Goal: Information Seeking & Learning: Stay updated

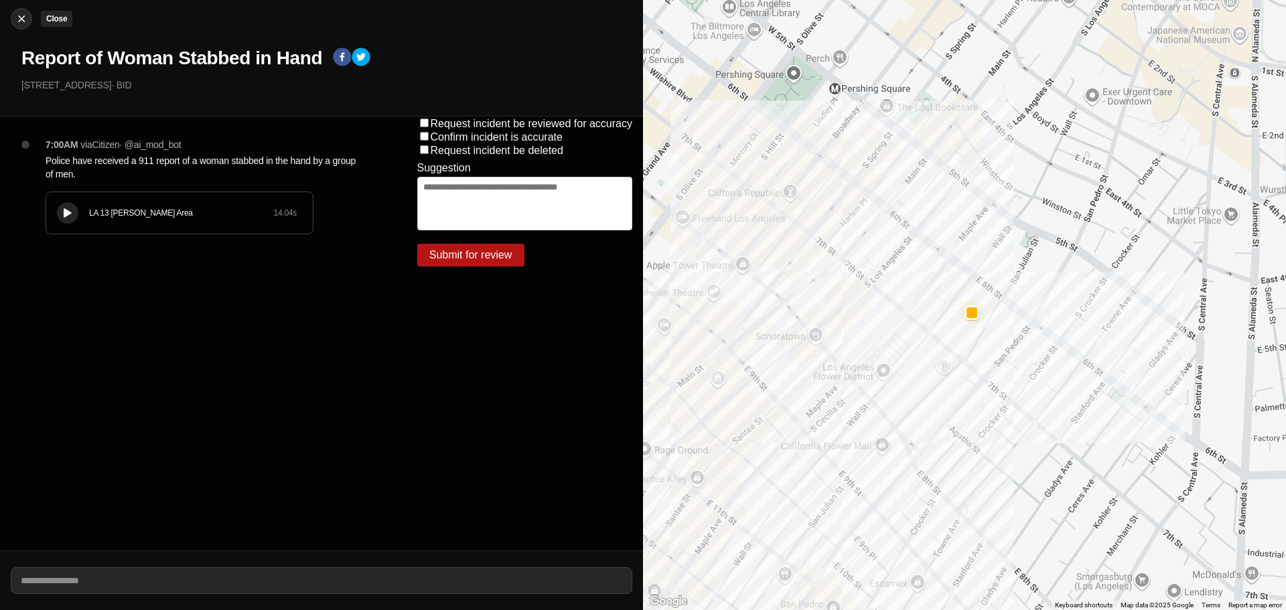
click at [27, 15] on img at bounding box center [21, 18] width 13 height 13
select select "*"
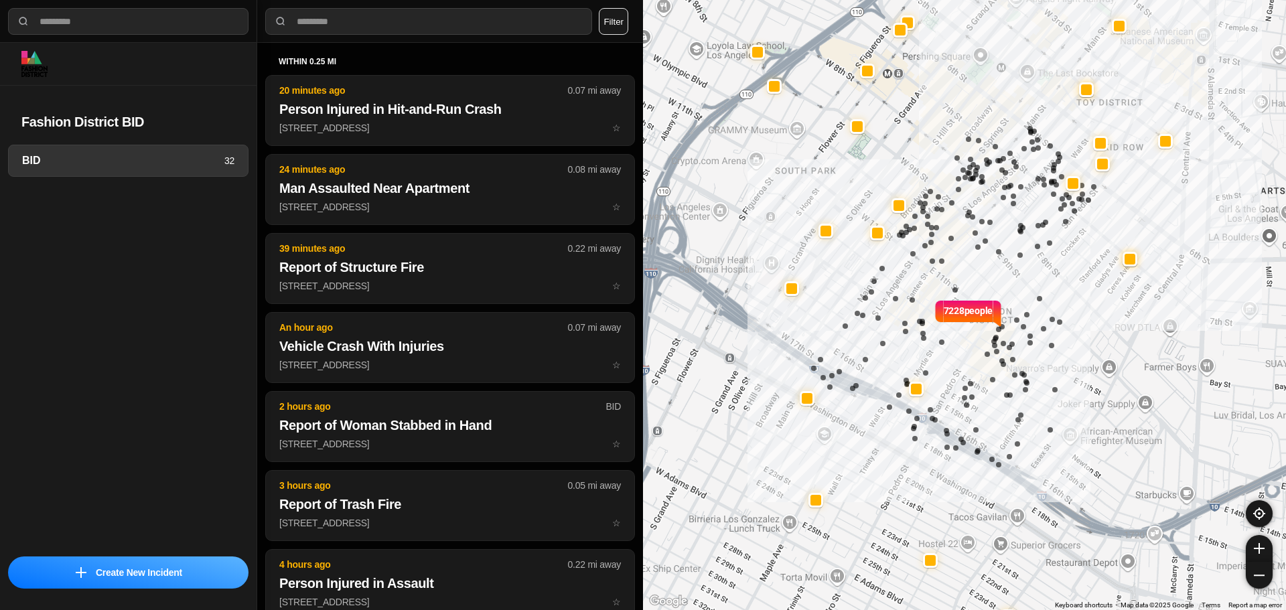
select select "*"
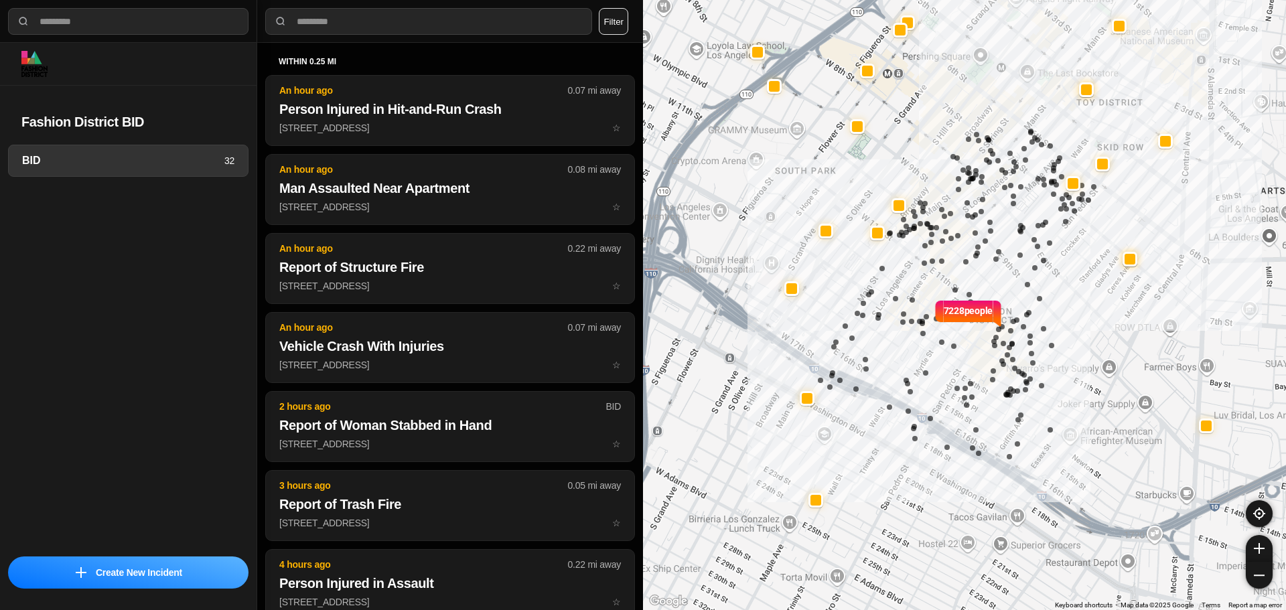
select select "*"
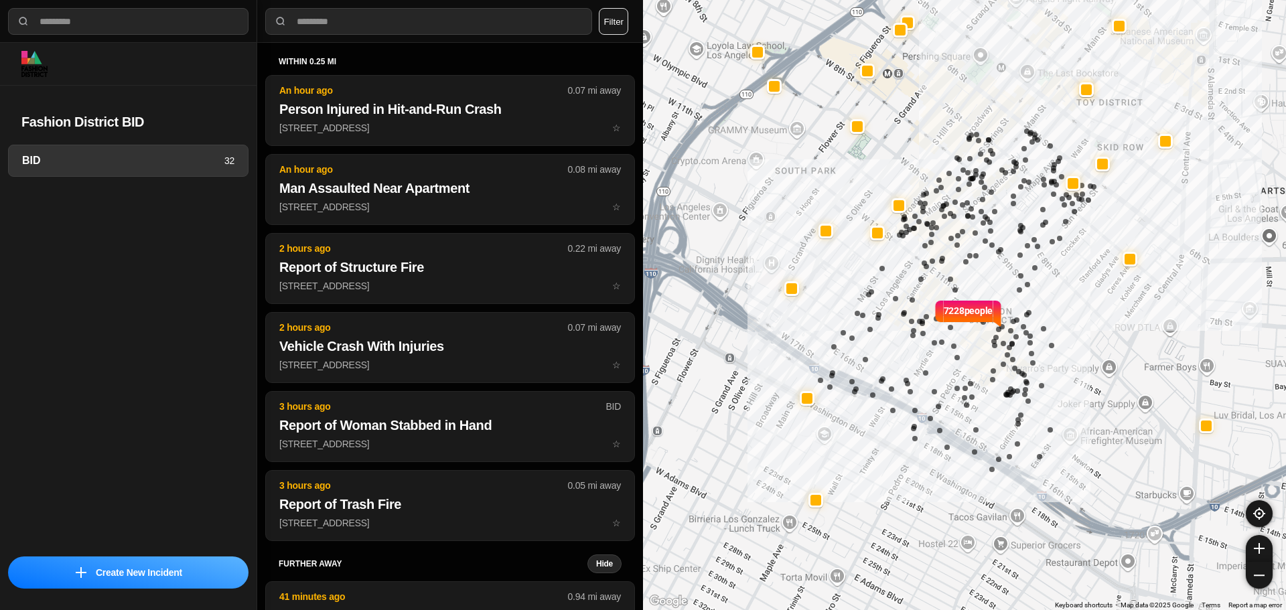
select select "*"
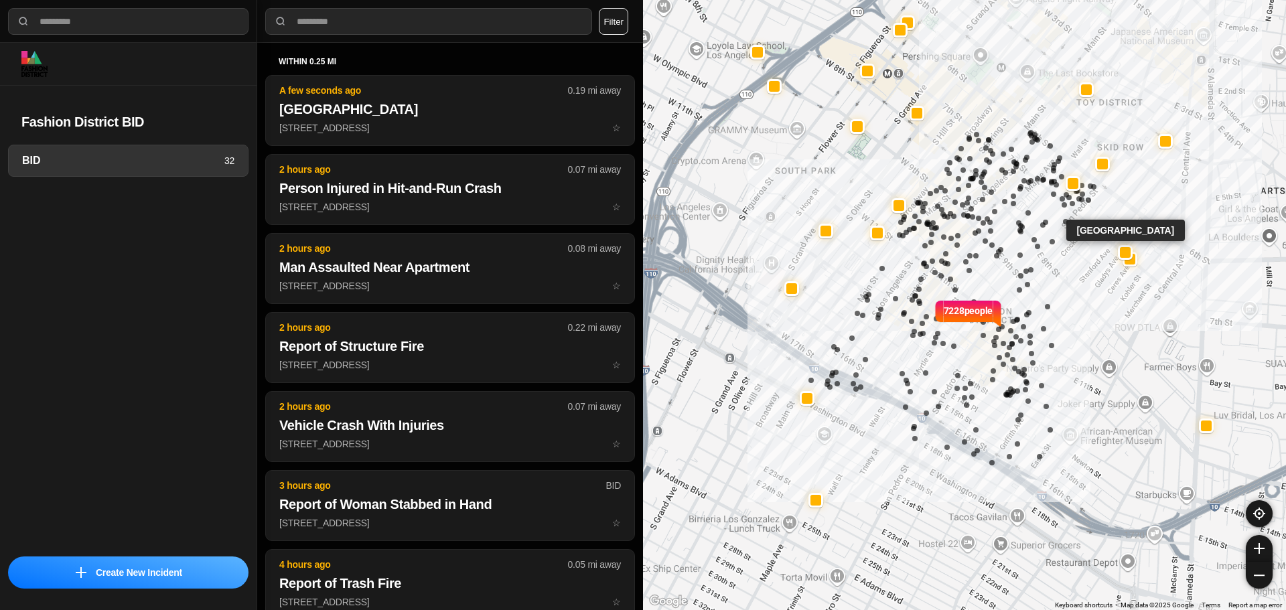
select select "*"
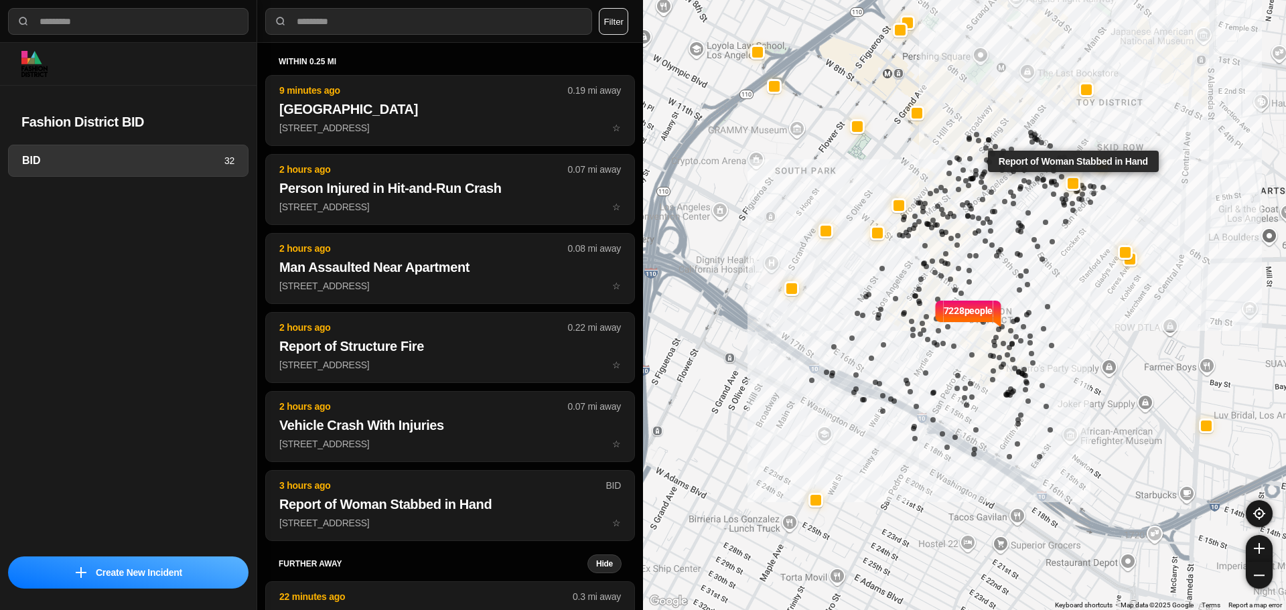
click at [1075, 186] on div at bounding box center [1073, 183] width 11 height 11
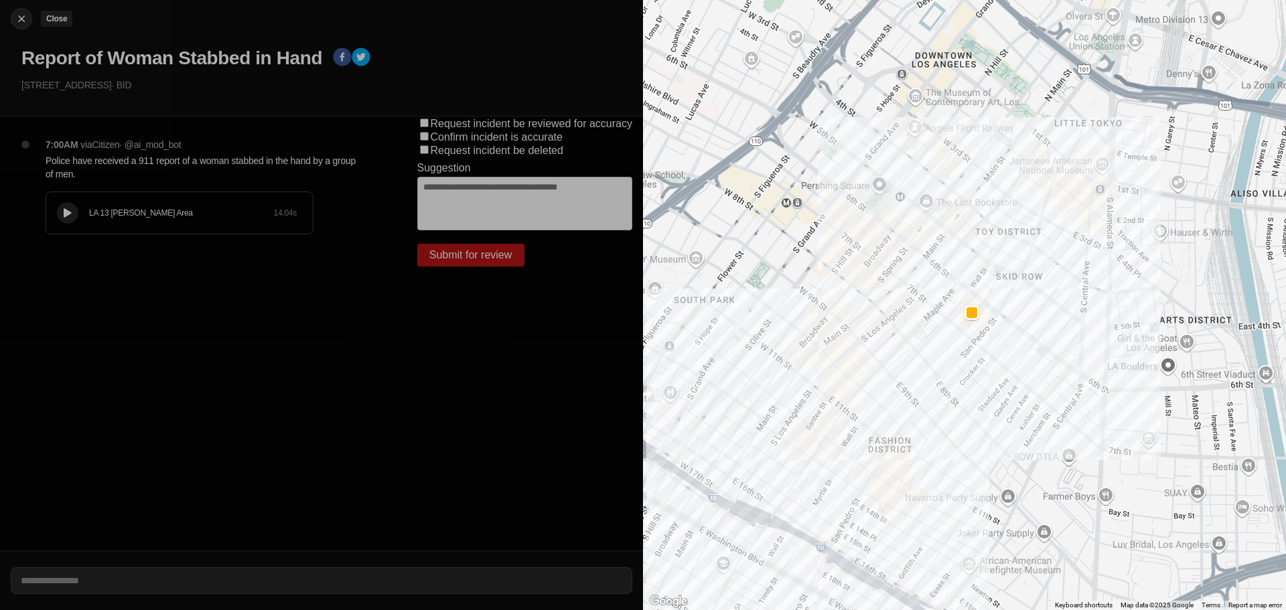
click at [15, 15] on img at bounding box center [21, 18] width 13 height 13
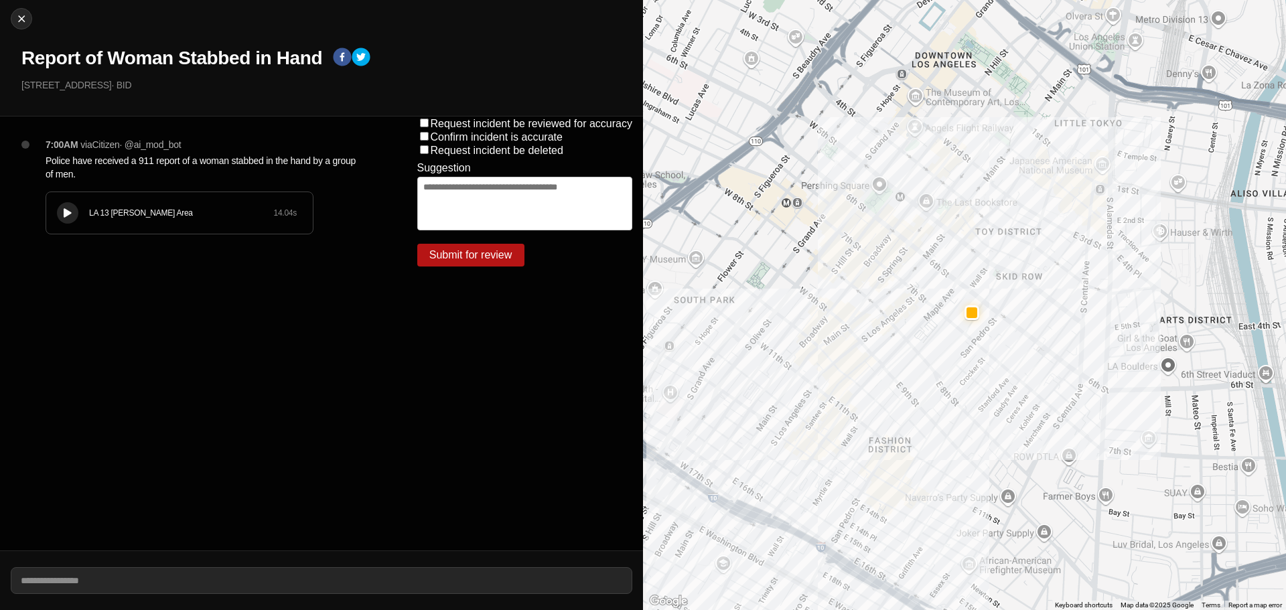
select select "*"
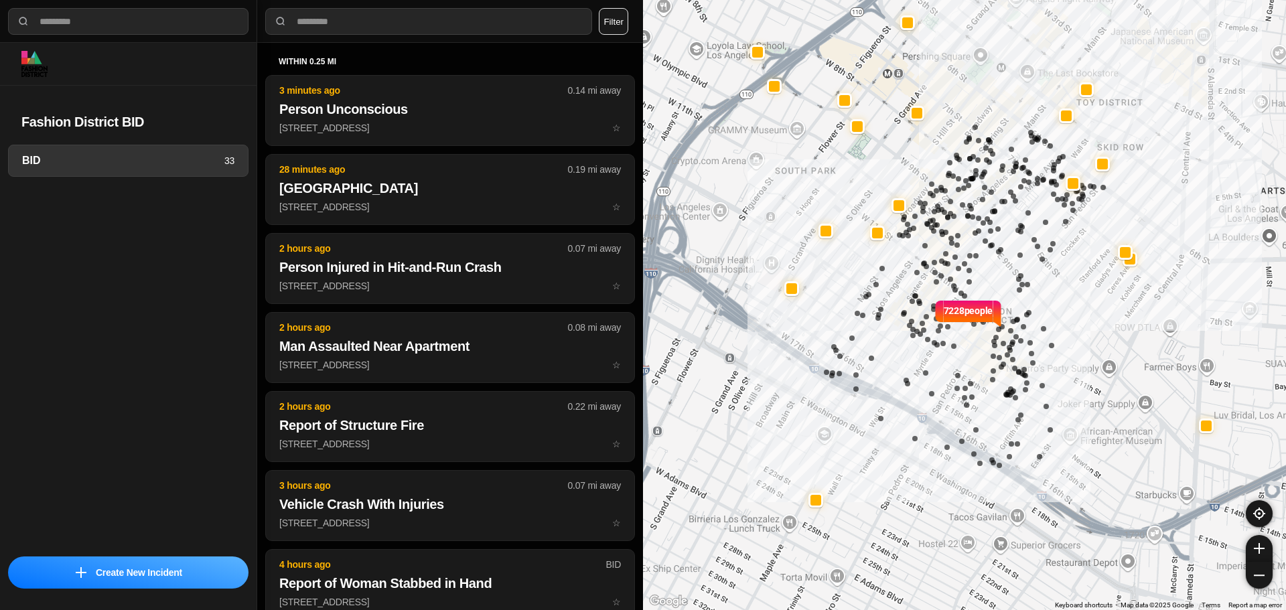
select select "*"
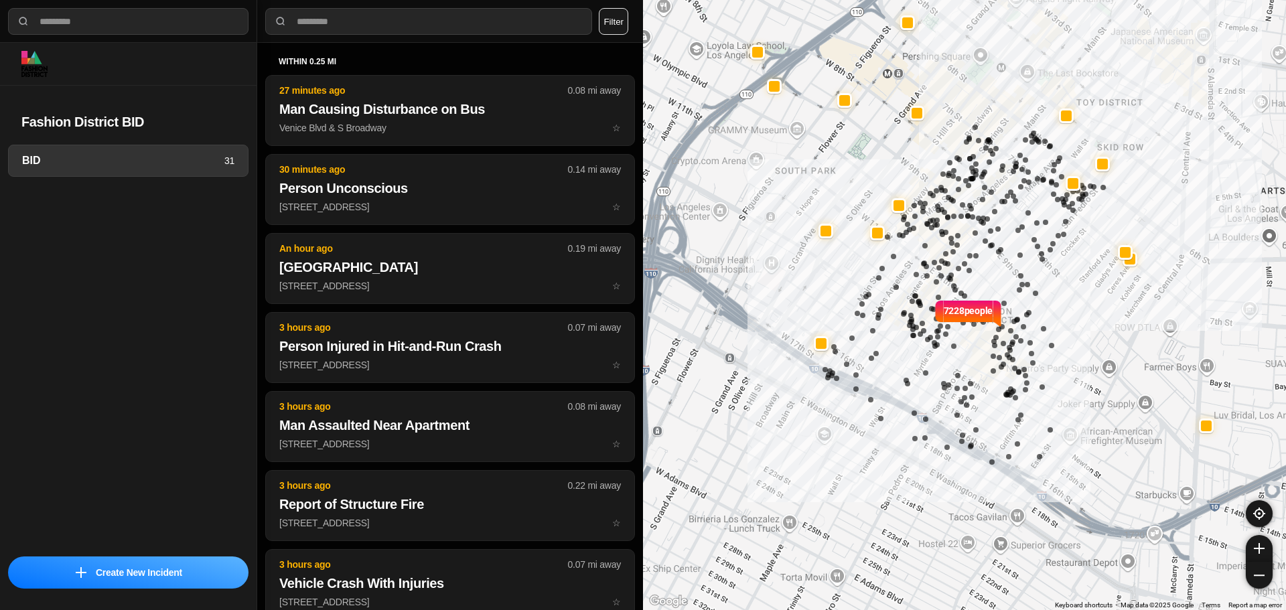
select select "*"
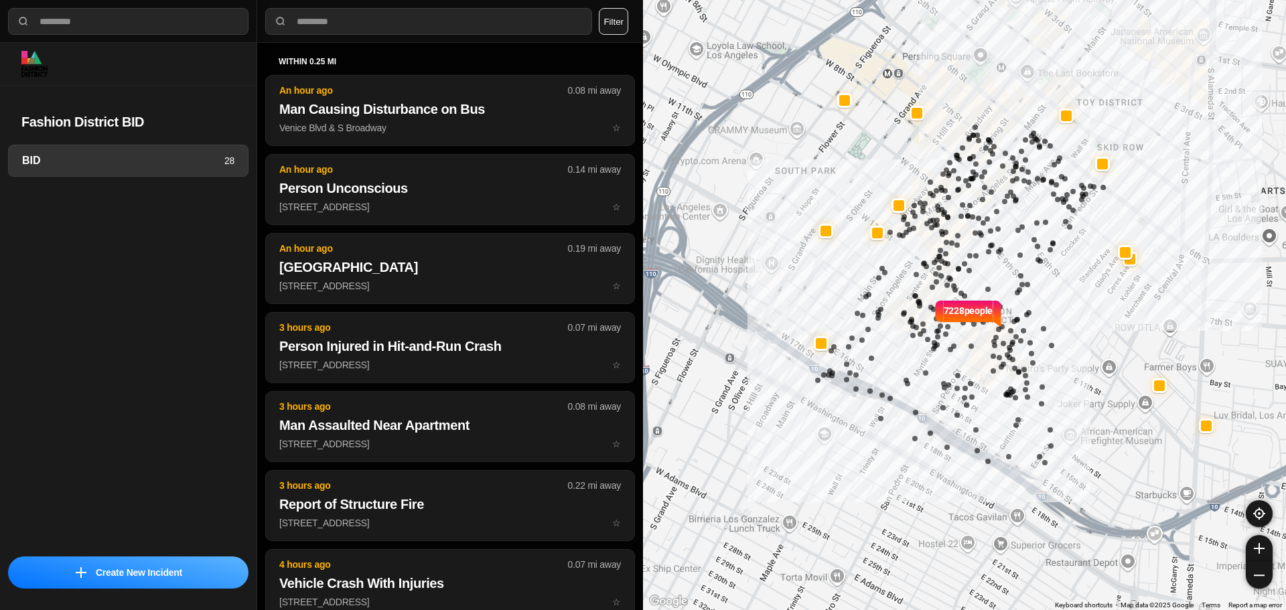
select select "*"
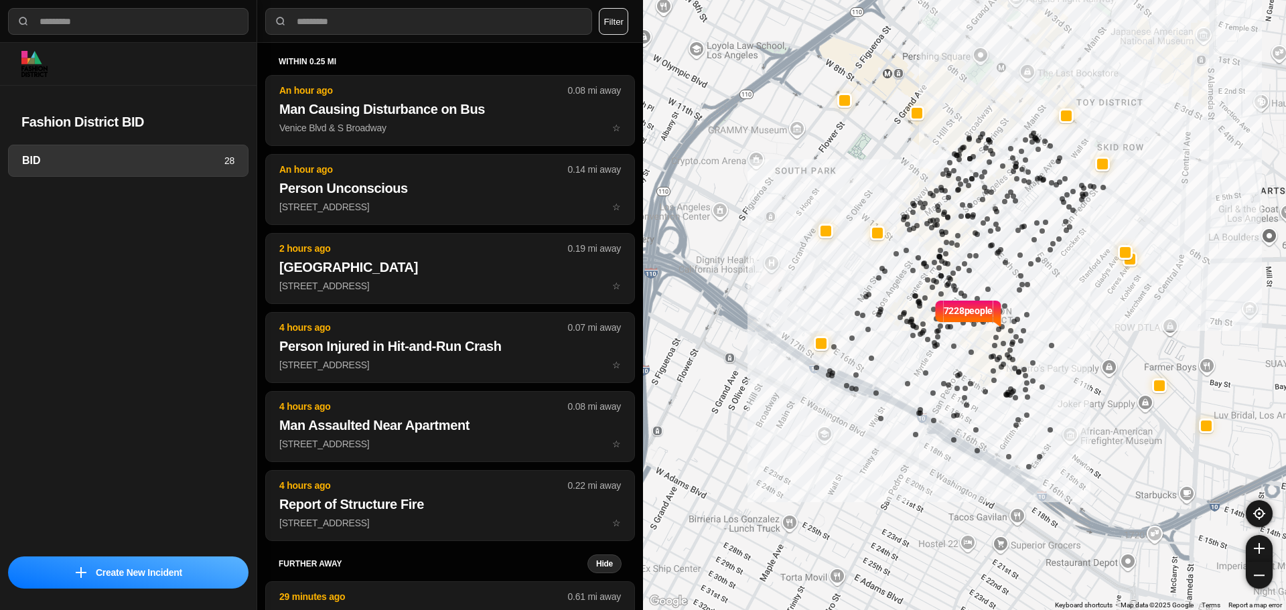
select select "*"
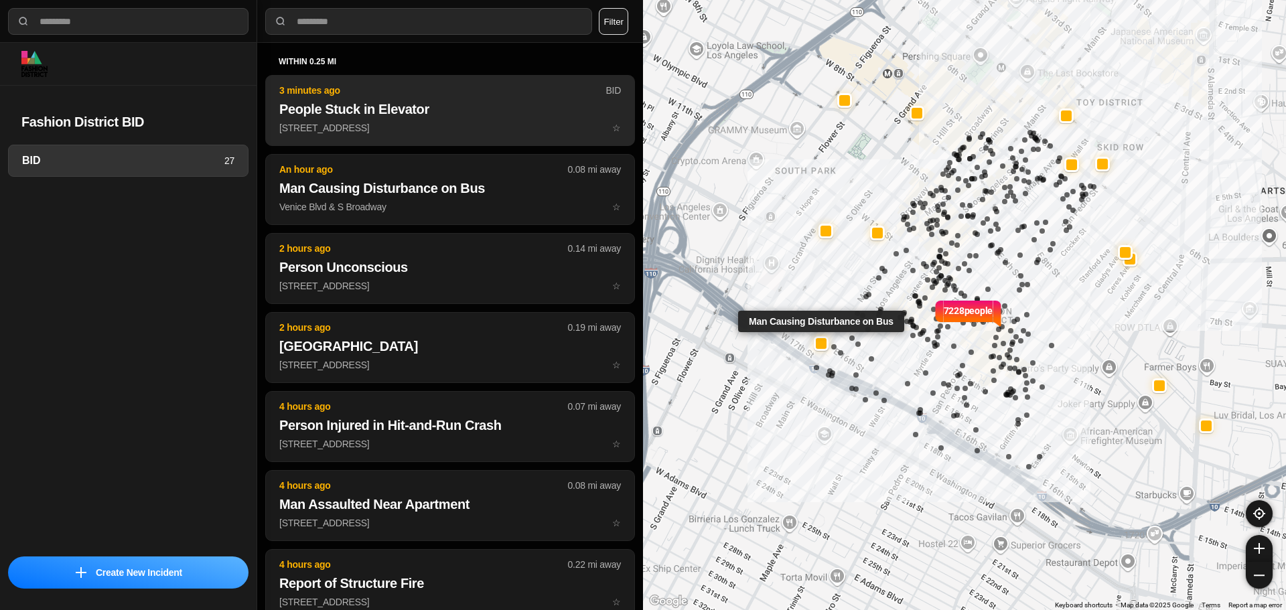
click at [463, 112] on h2 "People Stuck in Elevator" at bounding box center [450, 109] width 342 height 19
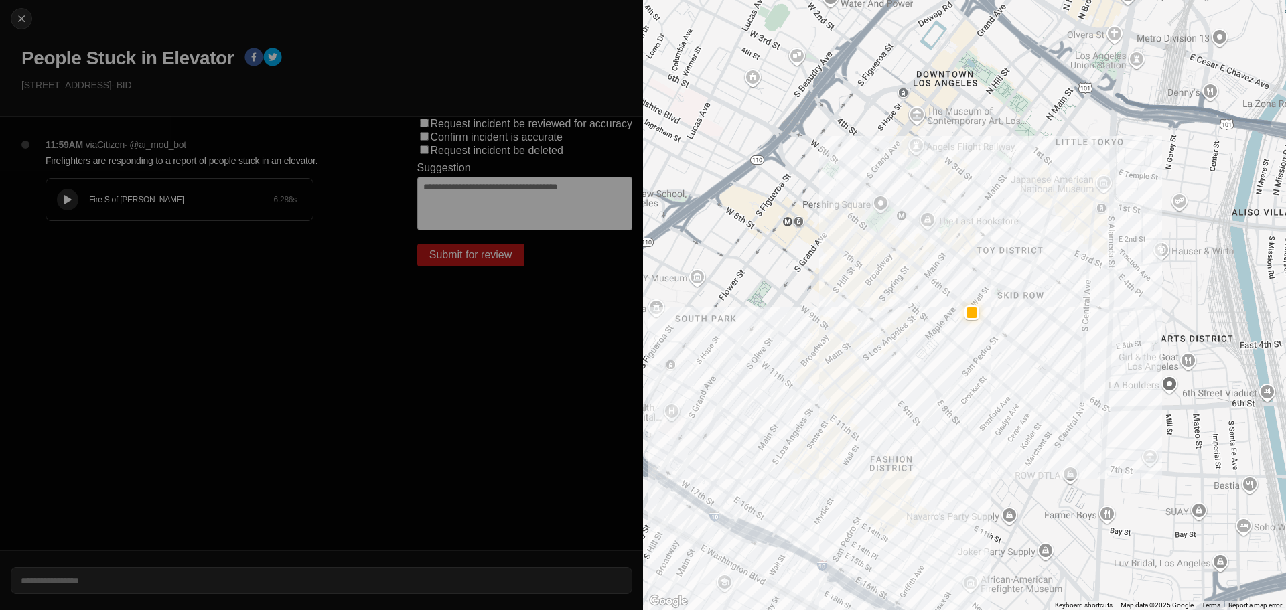
click at [34, 21] on div "Close People Stuck in Elevator 240 East 6Th Street · BID" at bounding box center [321, 58] width 643 height 117
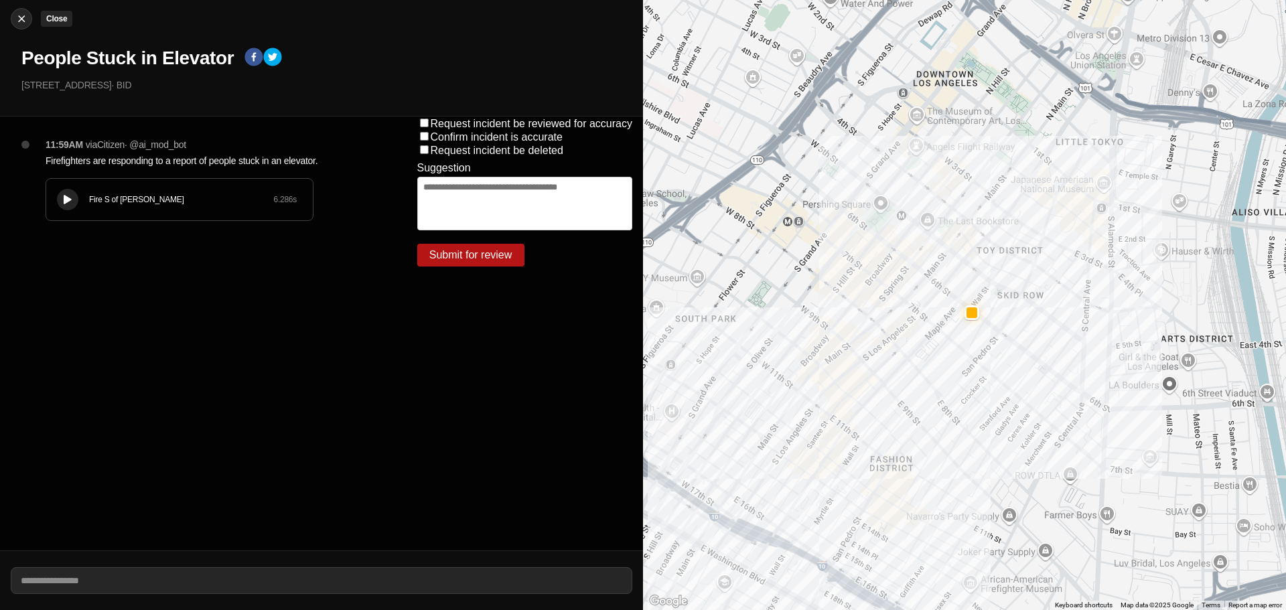
click at [19, 16] on img at bounding box center [21, 18] width 13 height 13
select select "*"
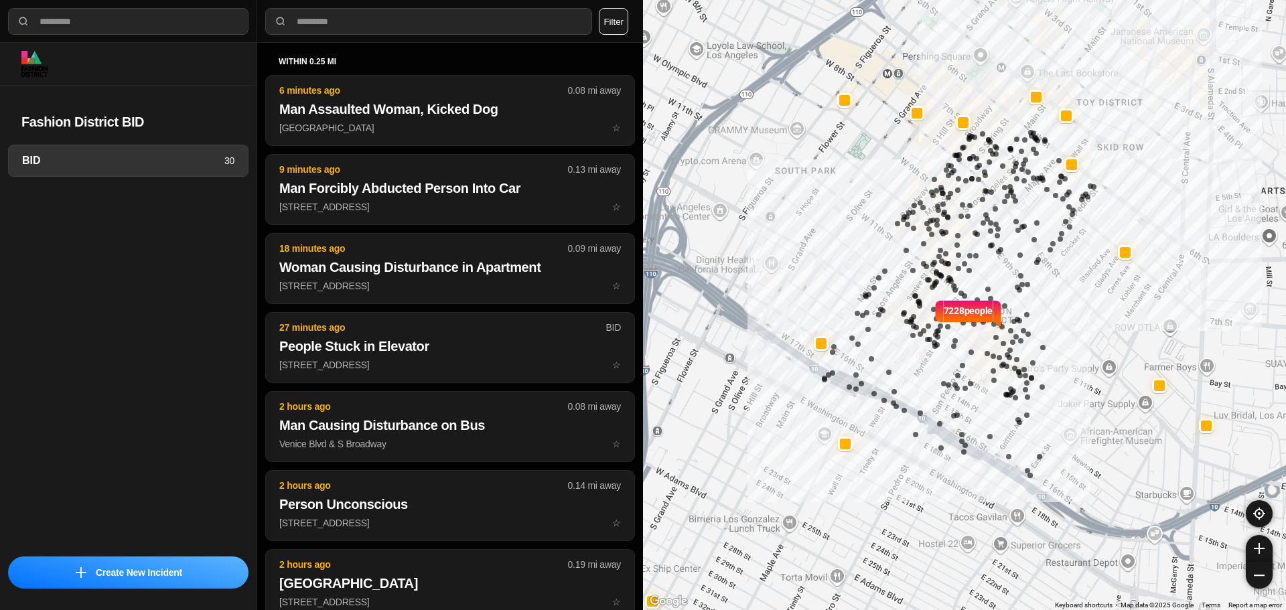
select select "*"
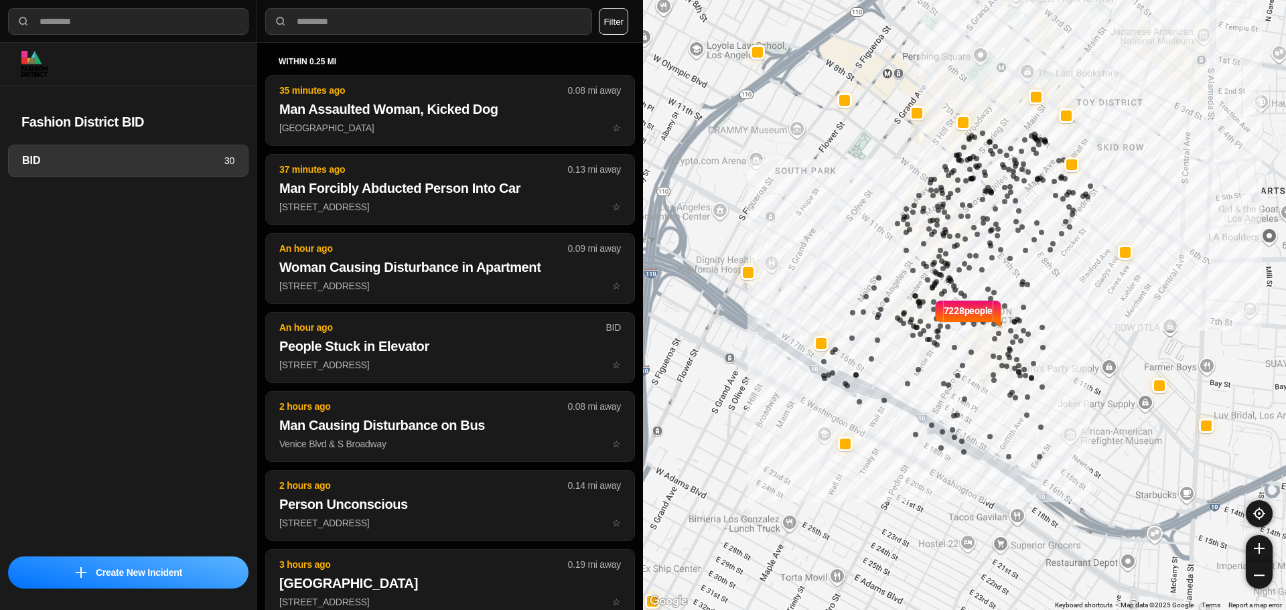
select select "*"
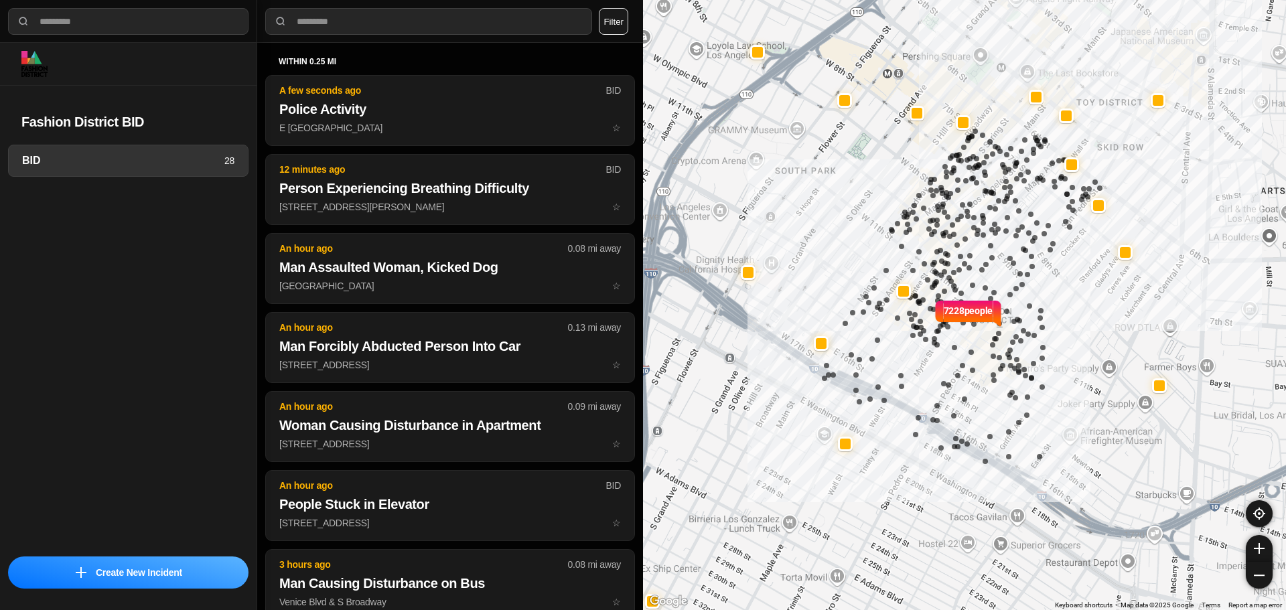
select select "*"
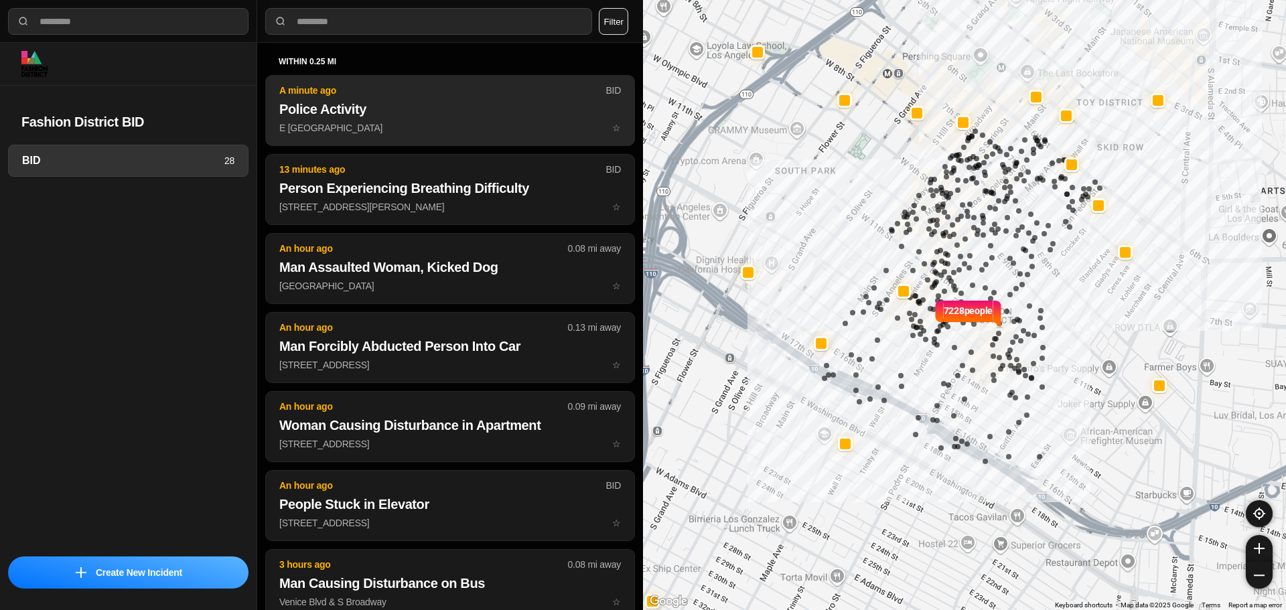
click at [431, 101] on h2 "Police Activity" at bounding box center [450, 109] width 342 height 19
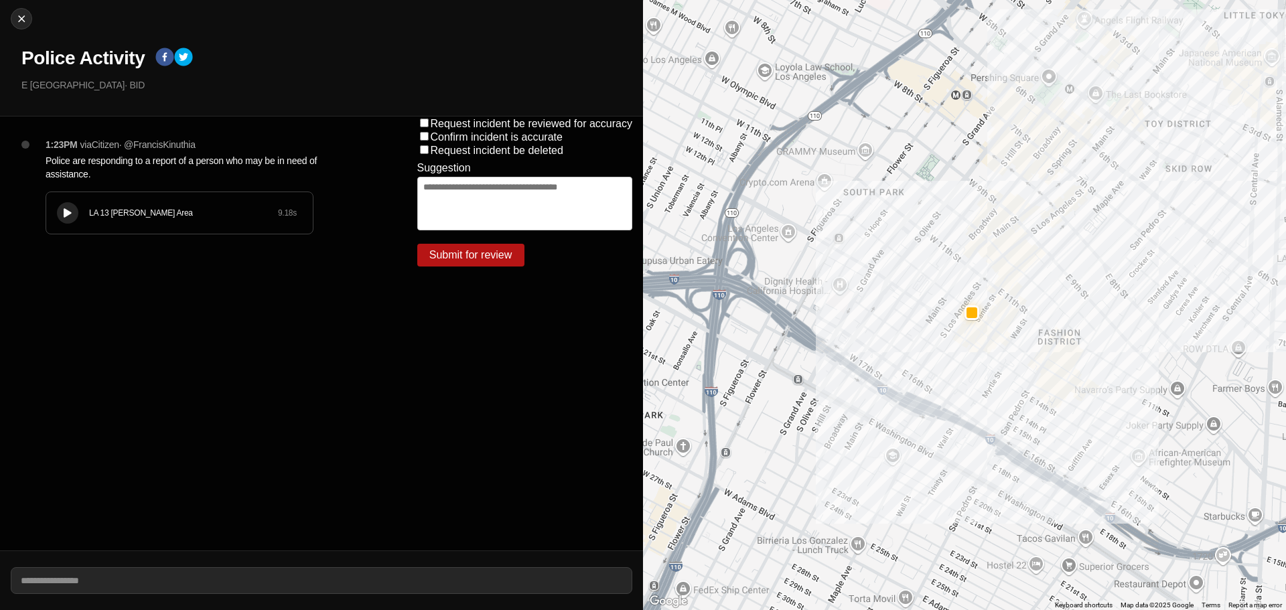
click at [66, 210] on icon at bounding box center [68, 213] width 8 height 9
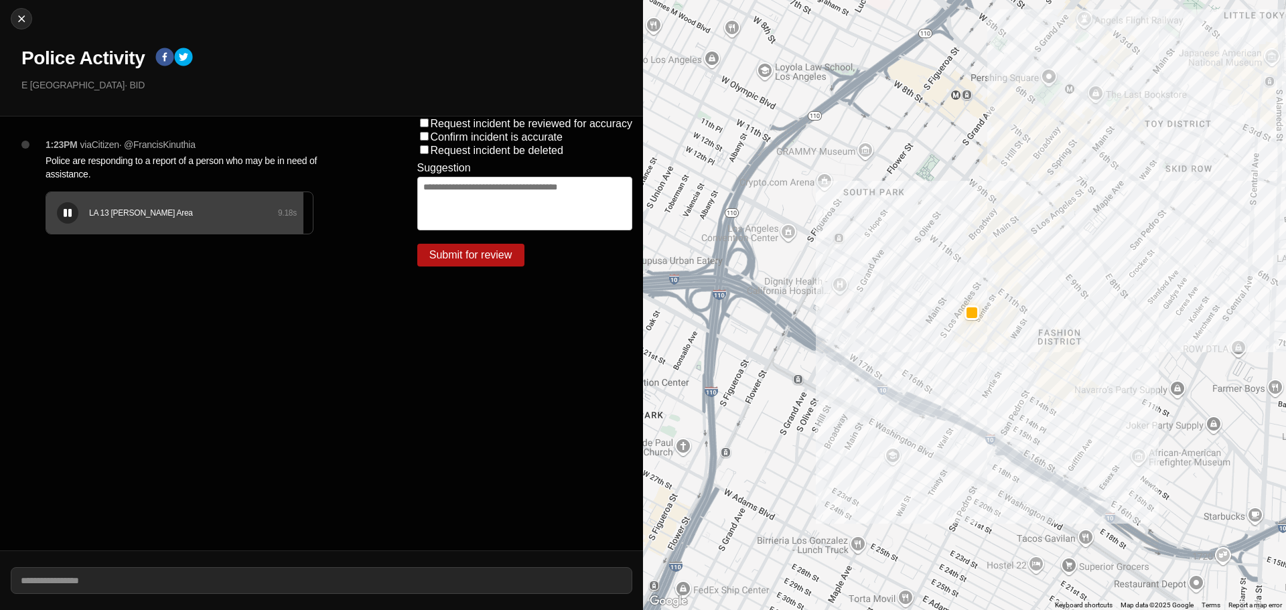
click at [66, 210] on icon at bounding box center [68, 213] width 8 height 9
click at [91, 220] on div "LA 13 Newton Area 9.18 s" at bounding box center [179, 213] width 267 height 42
click at [50, 227] on div "LA 13 Newton Area 9.18 s" at bounding box center [179, 213] width 267 height 42
click at [23, 19] on img at bounding box center [21, 18] width 13 height 13
select select "*"
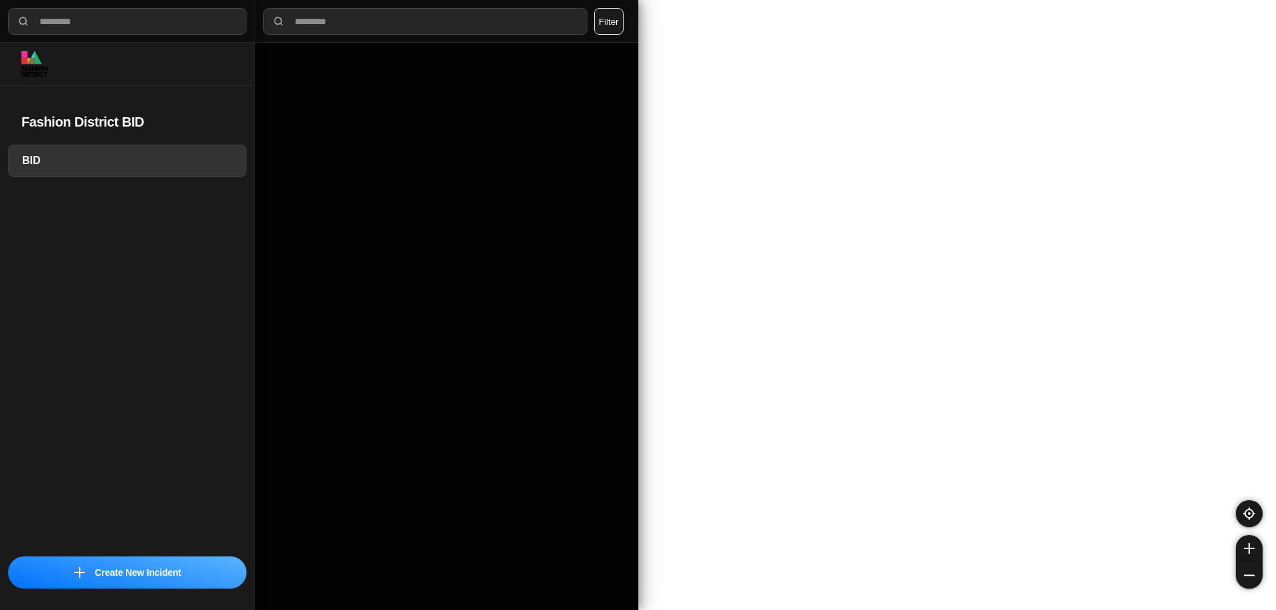
select select "*"
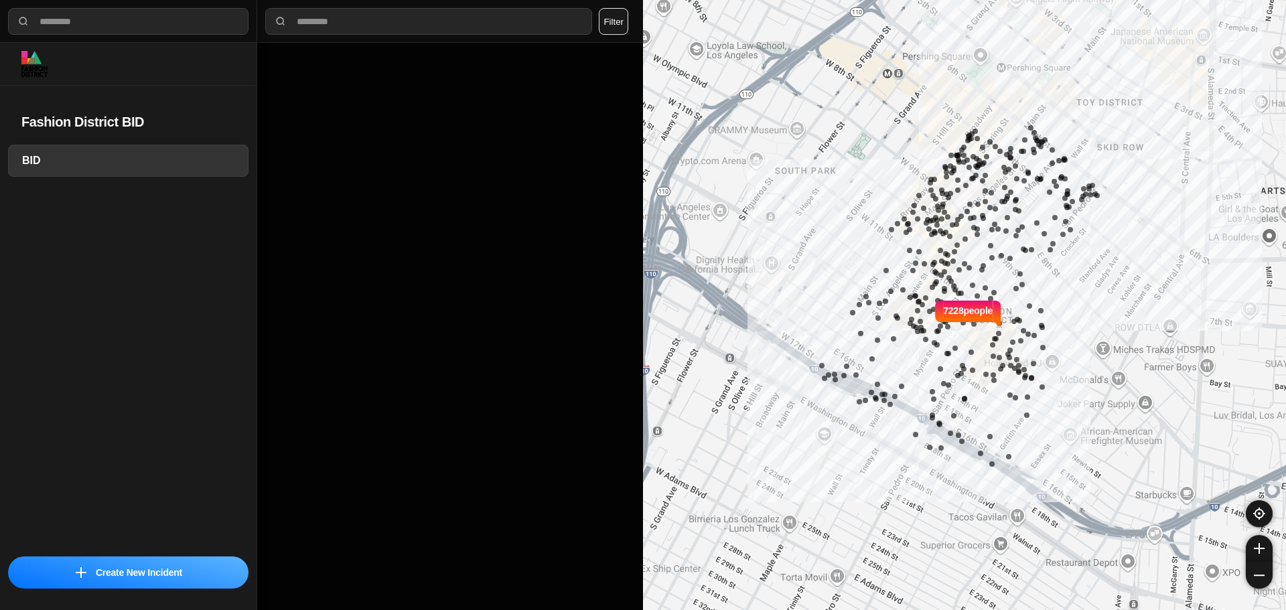
select select "*"
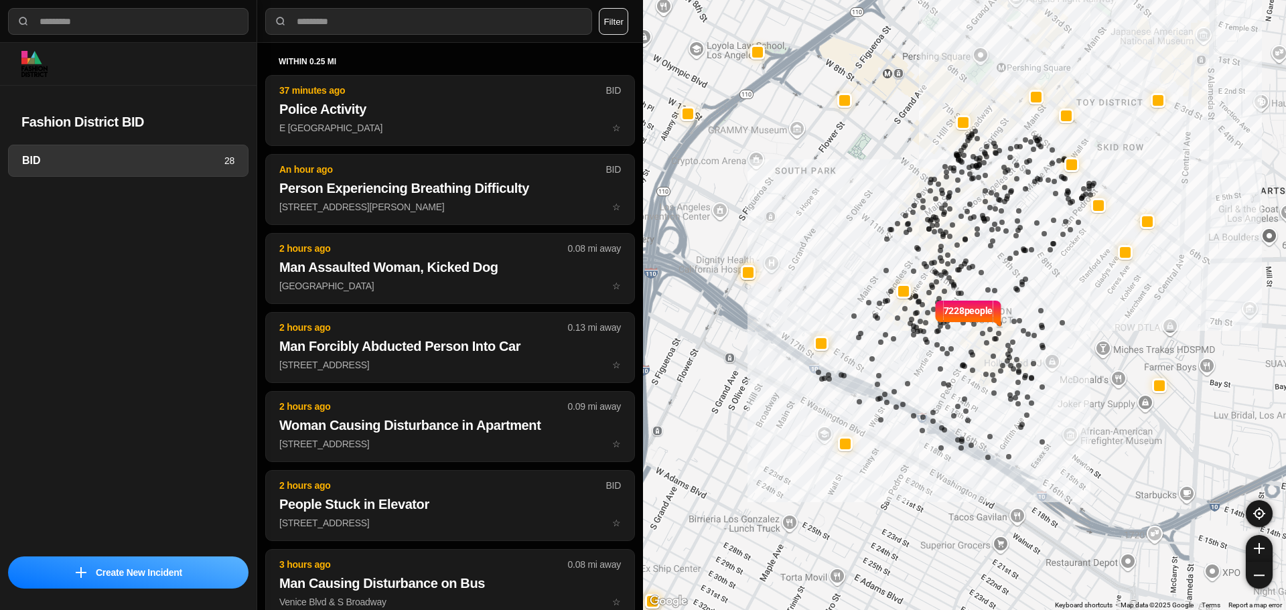
drag, startPoint x: 1265, startPoint y: 336, endPoint x: 1030, endPoint y: 203, distance: 270.3
click at [1030, 203] on div "7228 people" at bounding box center [964, 305] width 643 height 610
select select "*"
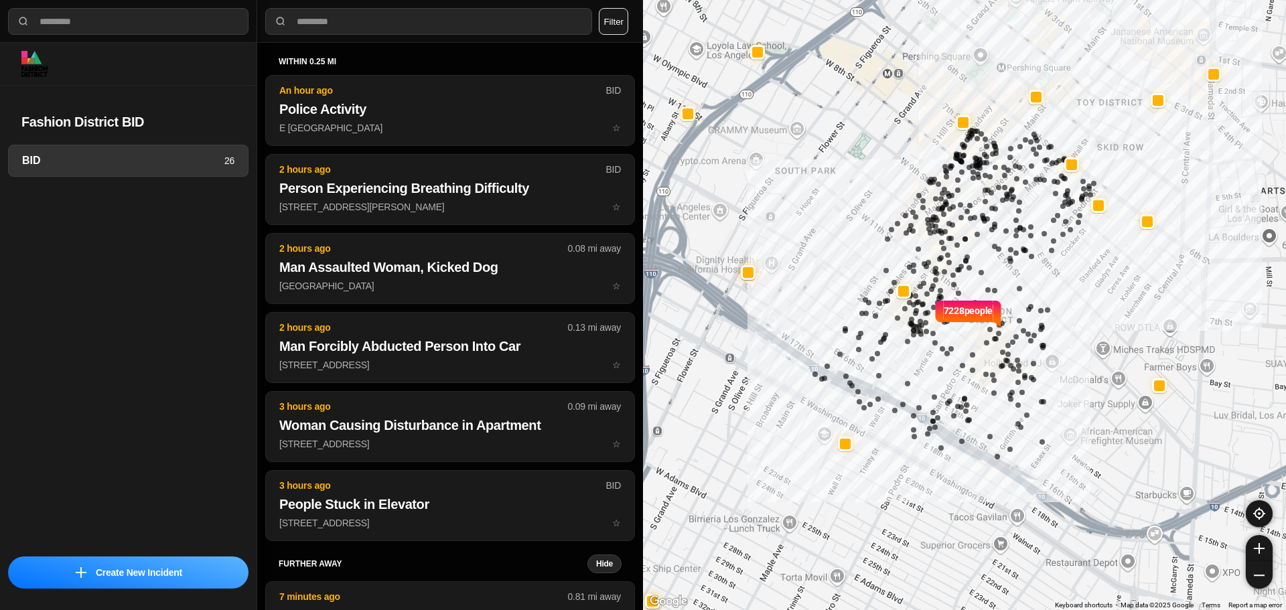
select select "*"
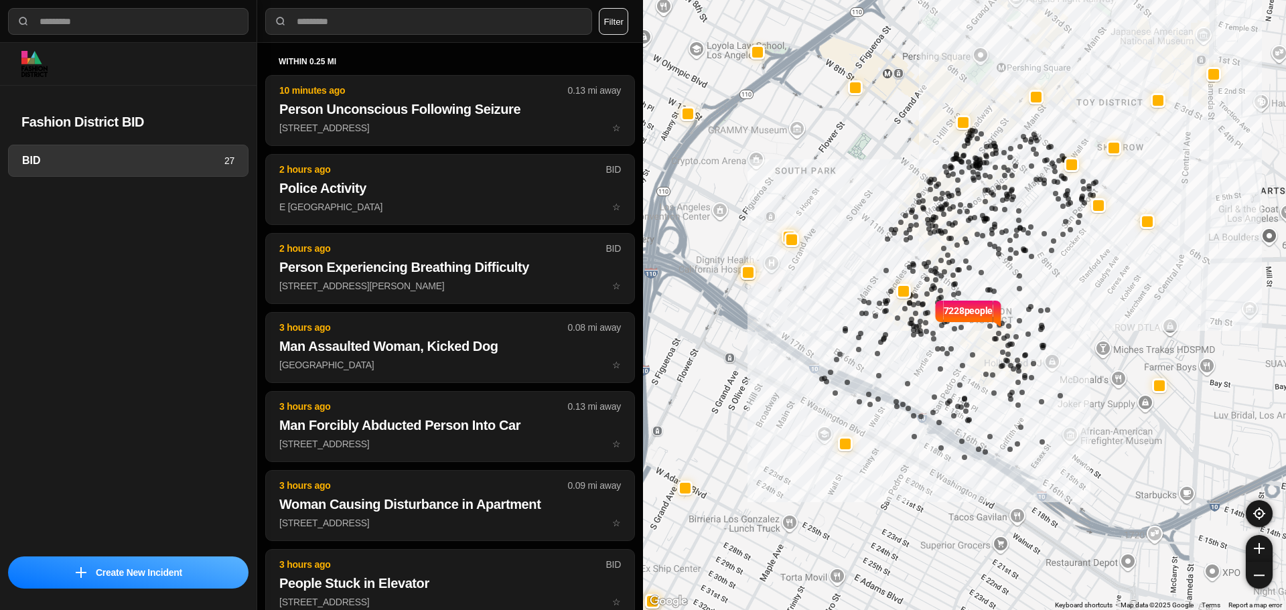
select select "*"
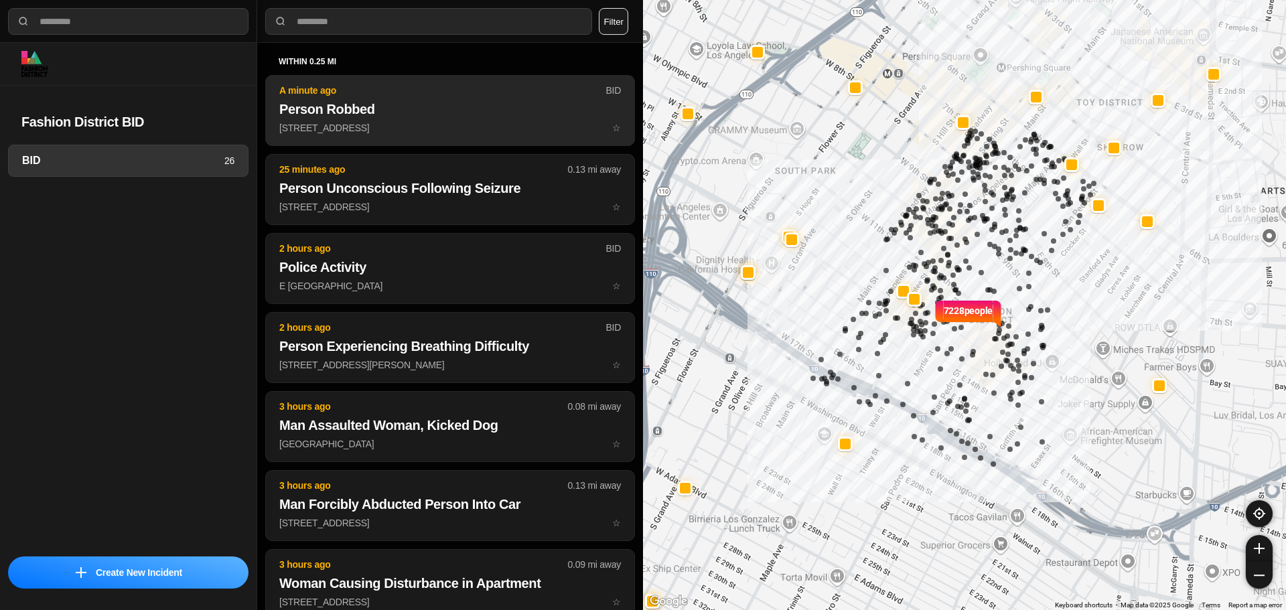
click at [478, 102] on h2 "Person Robbed" at bounding box center [450, 109] width 342 height 19
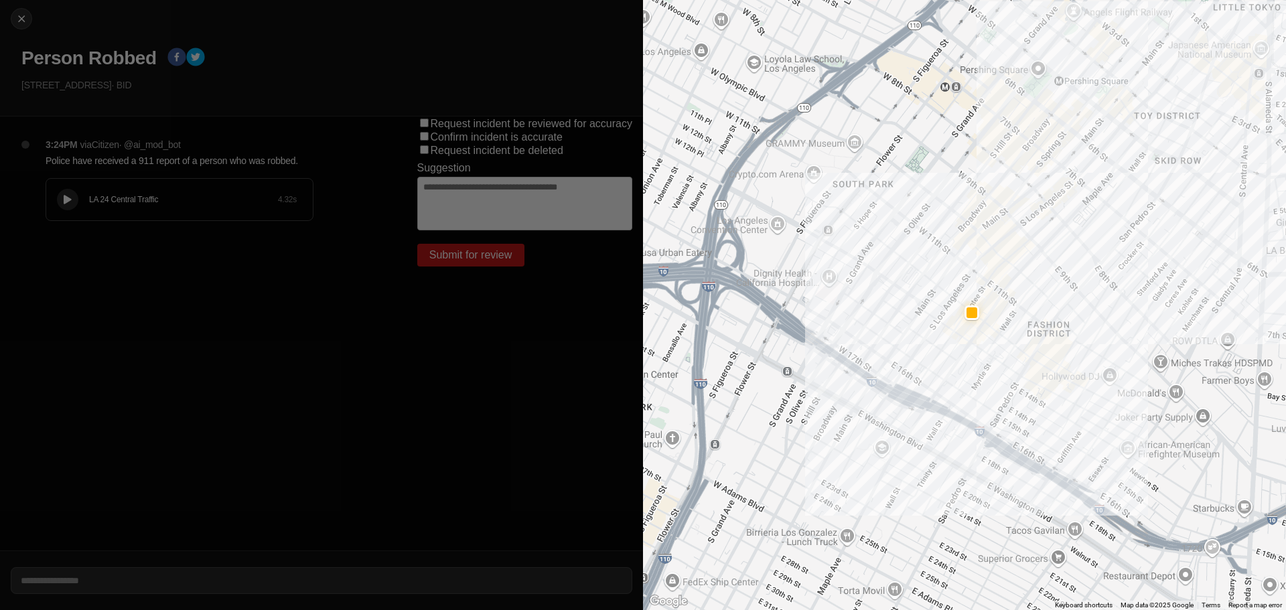
click at [72, 198] on div at bounding box center [67, 200] width 13 height 10
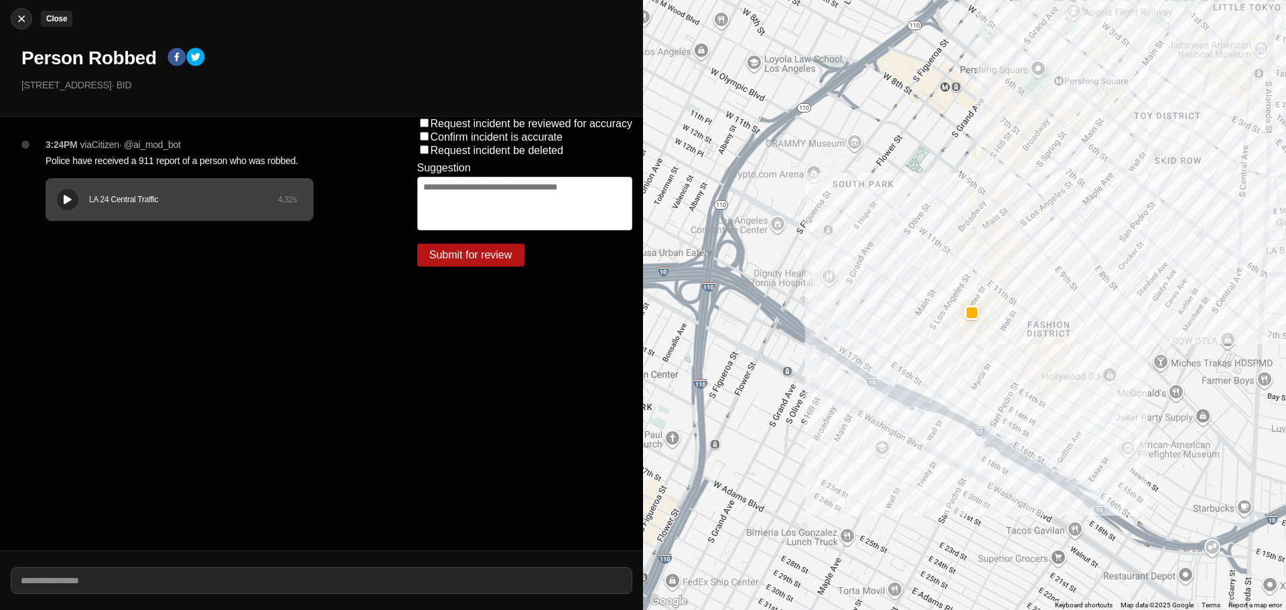
click at [22, 14] on img at bounding box center [21, 18] width 13 height 13
select select "*"
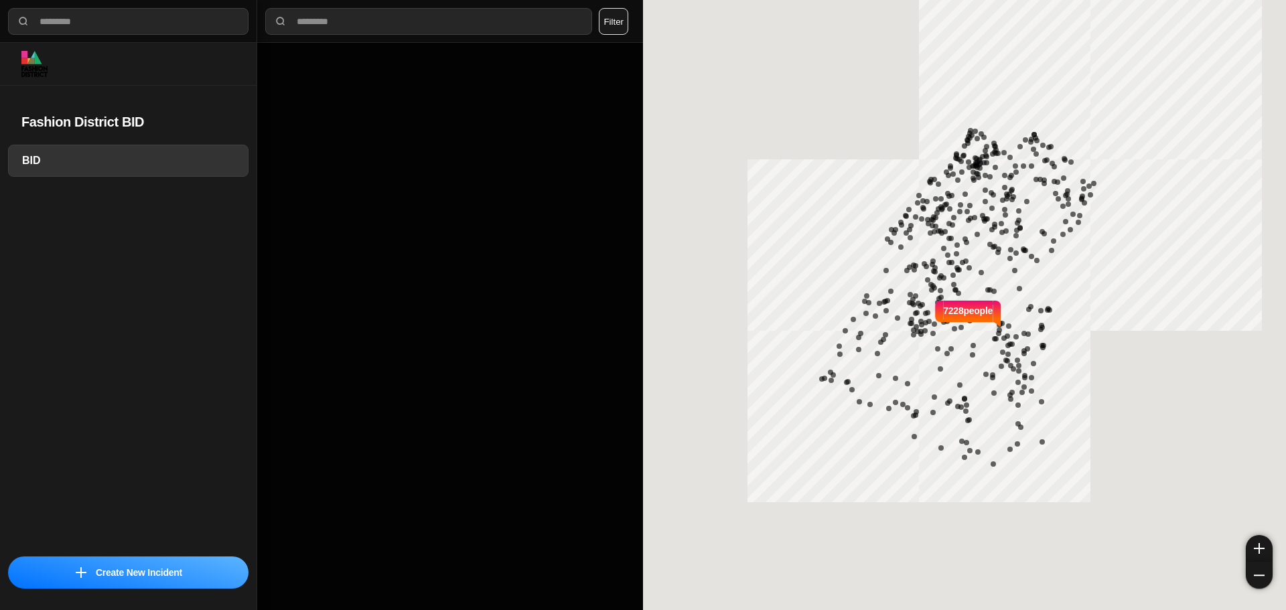
select select "*"
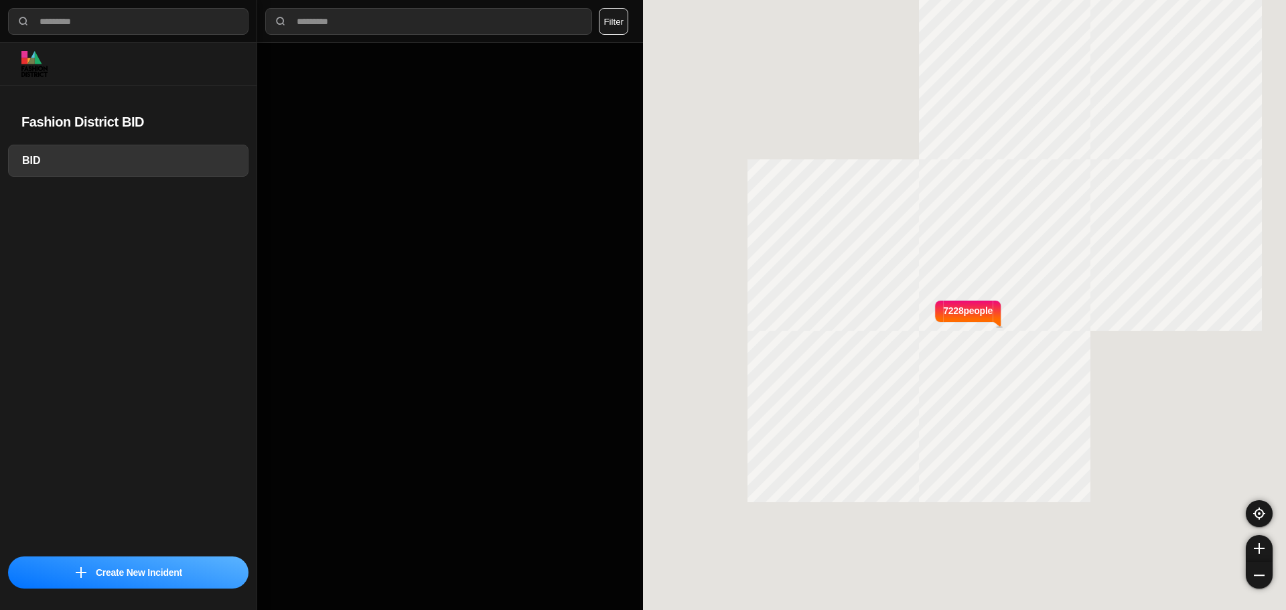
select select "*"
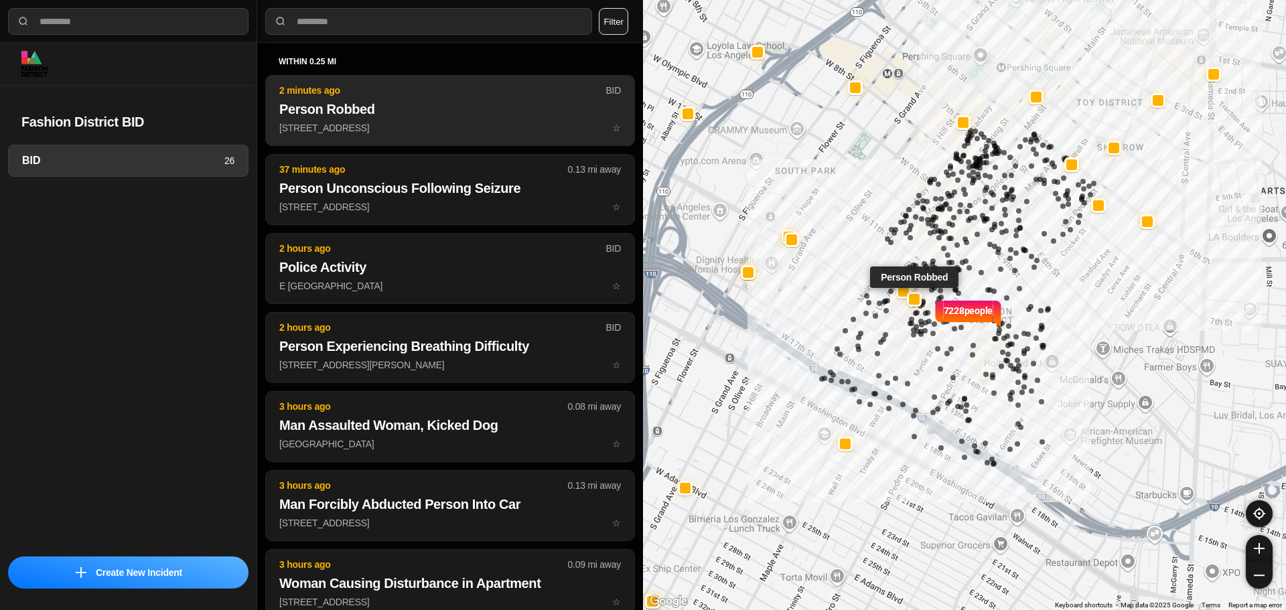
click at [351, 107] on h2 "Person Robbed" at bounding box center [450, 109] width 342 height 19
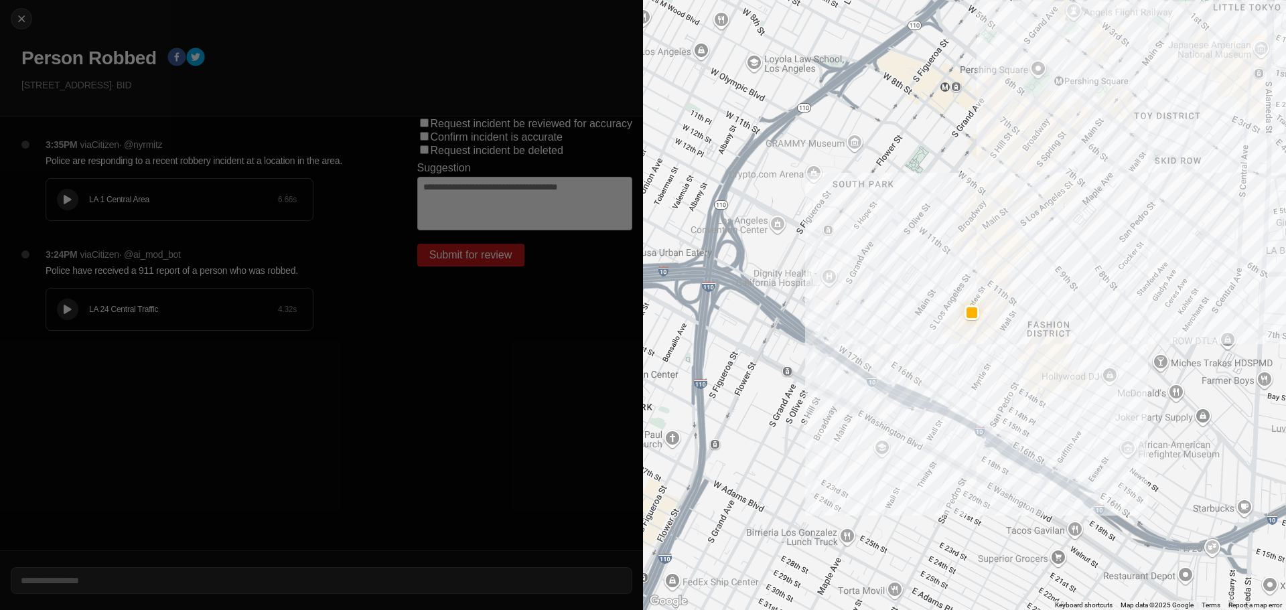
click at [64, 192] on button at bounding box center [67, 199] width 21 height 21
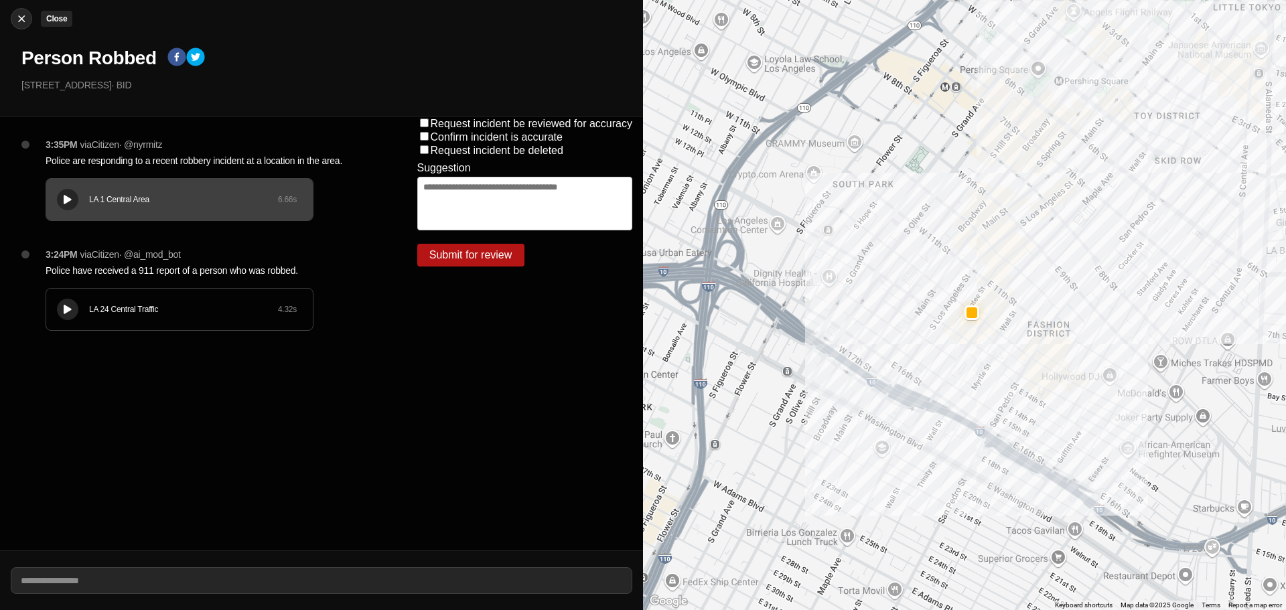
click at [25, 21] on img at bounding box center [21, 18] width 13 height 13
select select "*"
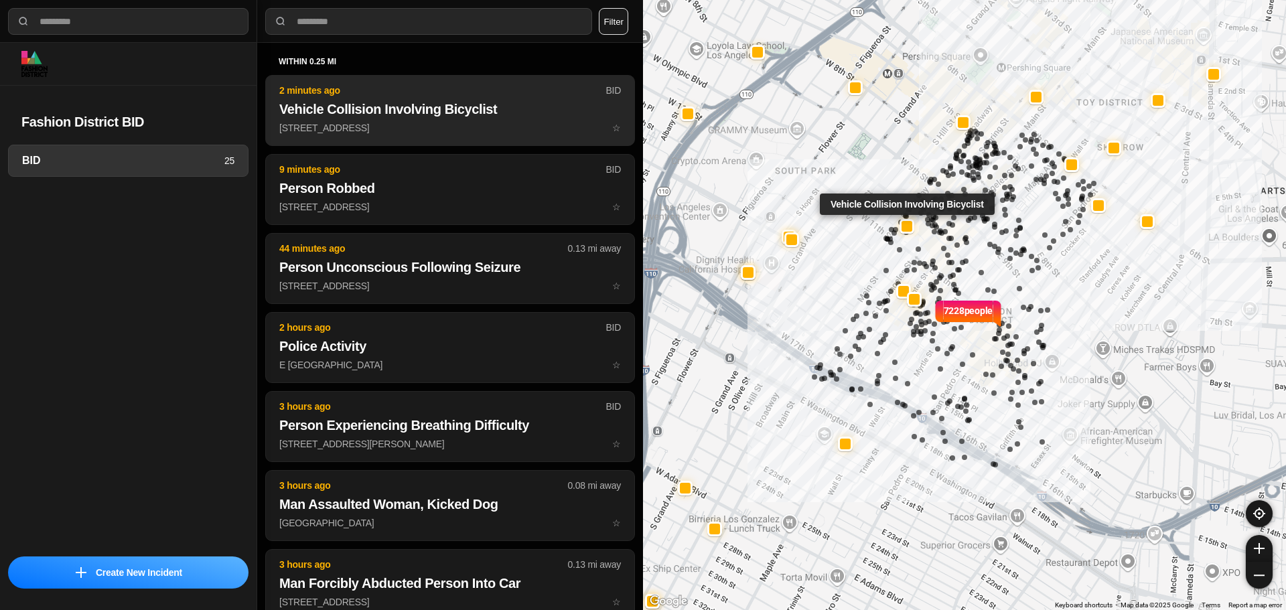
click at [321, 90] on p "2 minutes ago" at bounding box center [442, 90] width 326 height 13
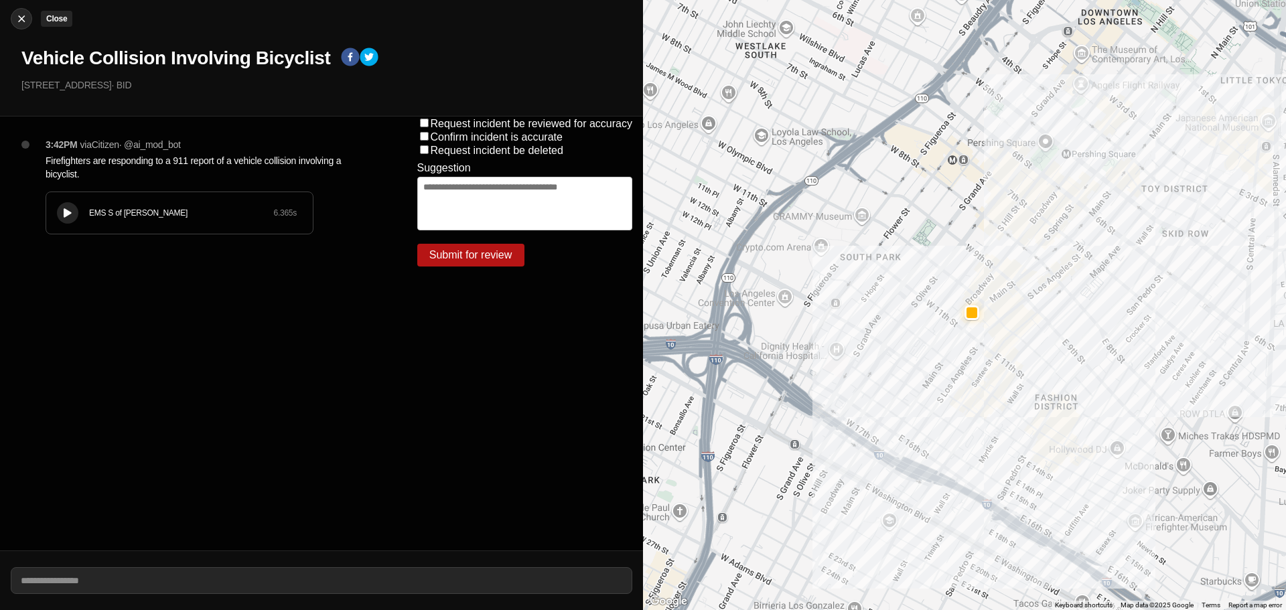
click at [23, 9] on button "Close" at bounding box center [21, 18] width 21 height 21
select select "*"
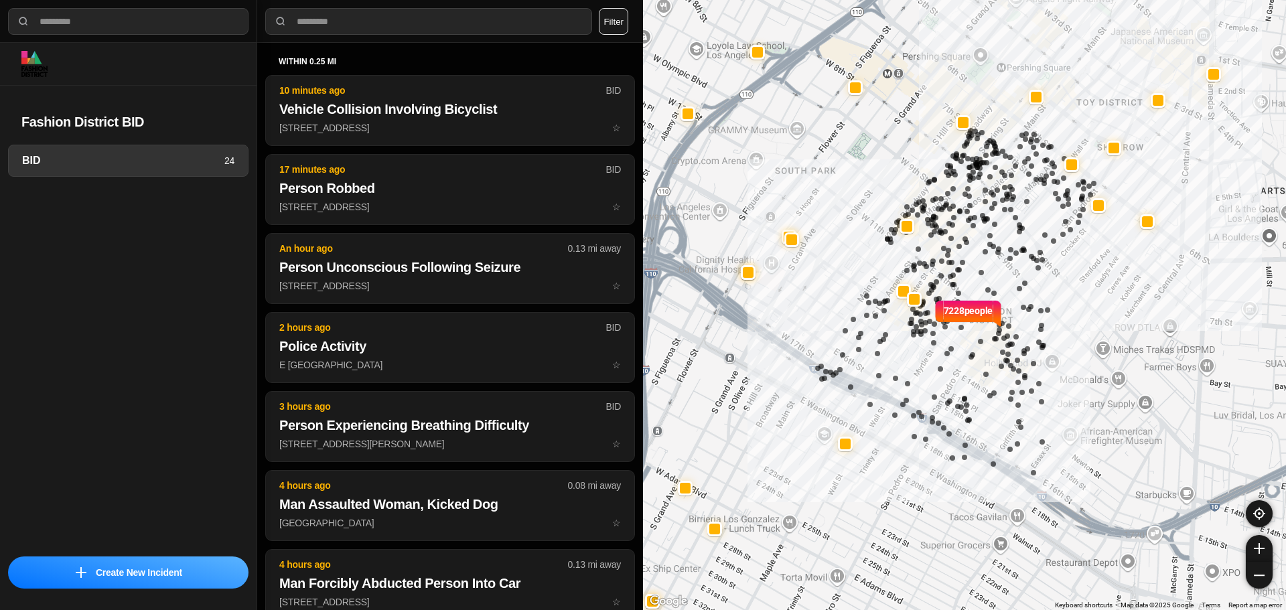
click at [1082, 139] on div "7228 people" at bounding box center [964, 305] width 643 height 610
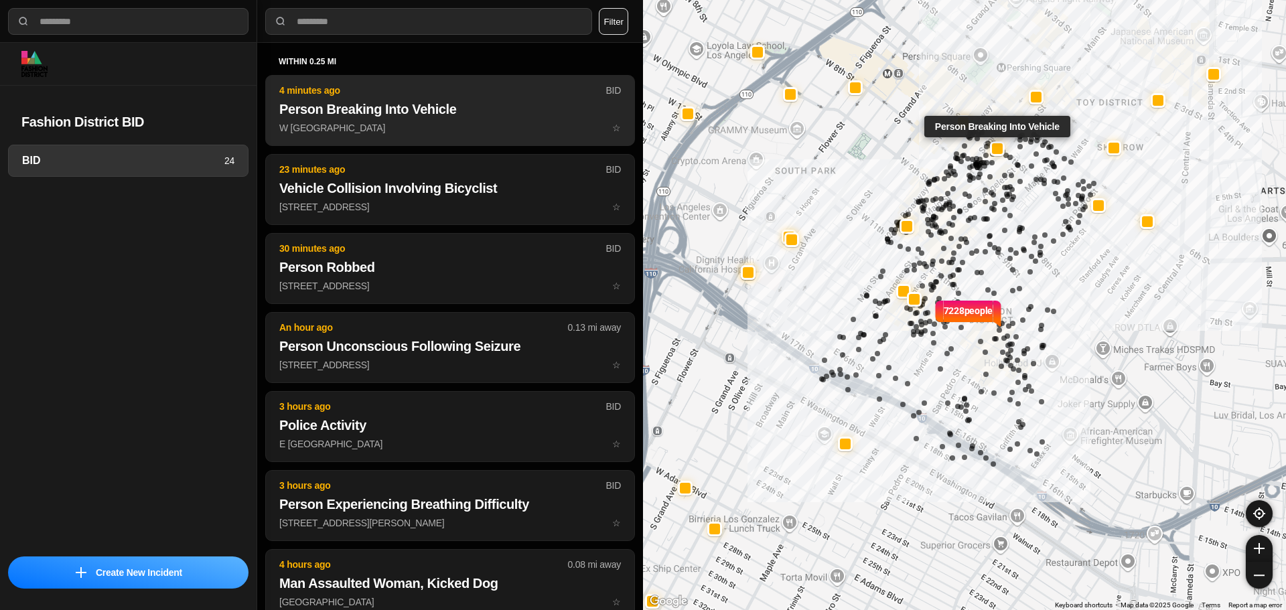
click at [395, 101] on h2 "Person Breaking Into Vehicle" at bounding box center [450, 109] width 342 height 19
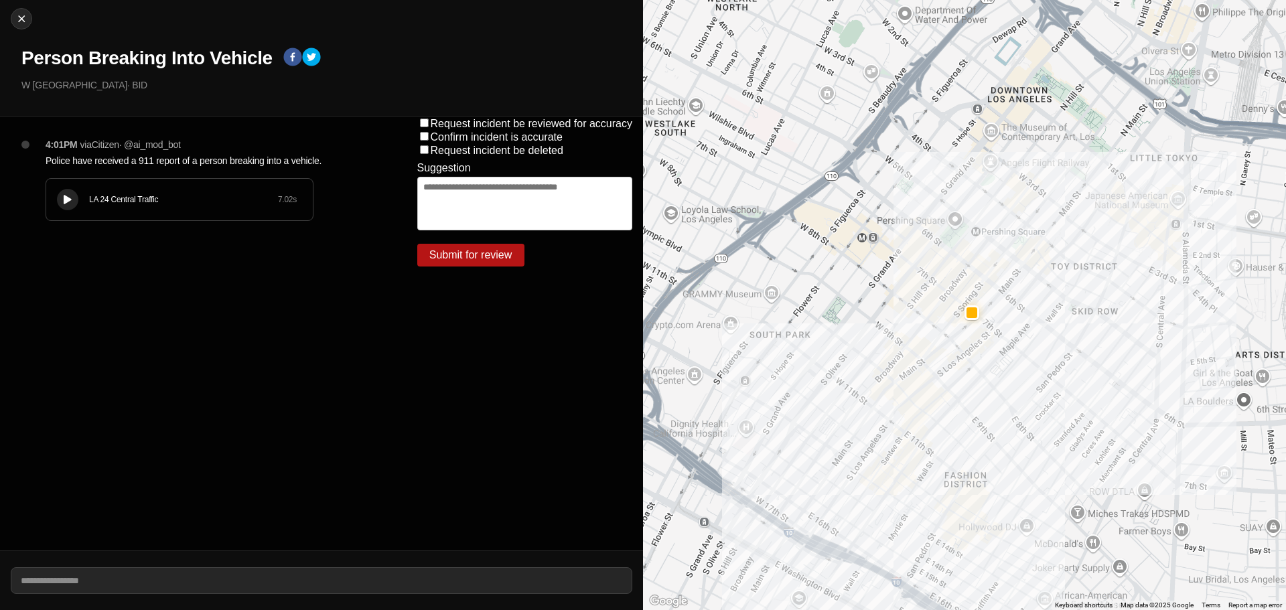
click at [89, 192] on div "LA 24 Central Traffic 7.02 s" at bounding box center [179, 200] width 267 height 42
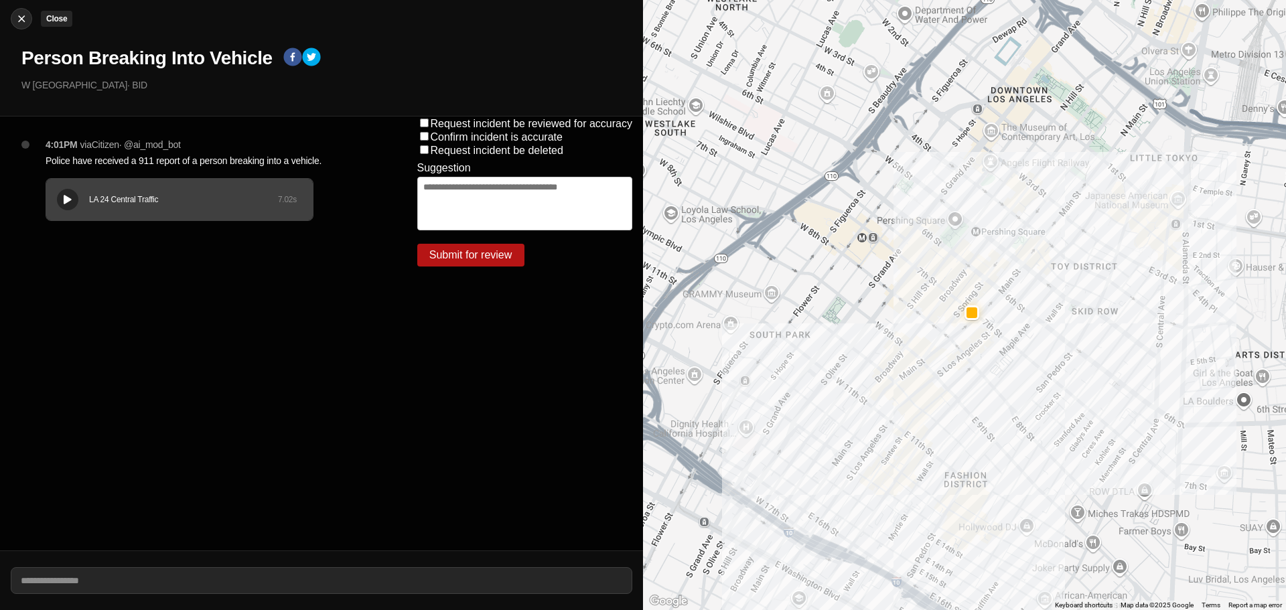
click at [17, 13] on img at bounding box center [21, 18] width 13 height 13
select select "*"
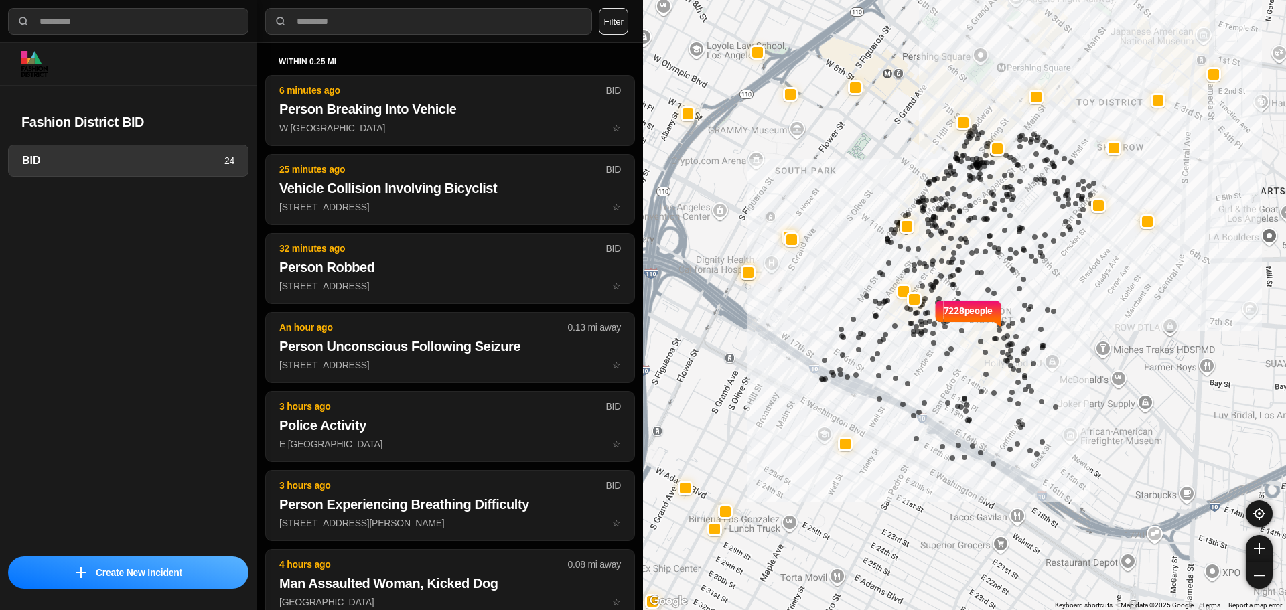
select select "*"
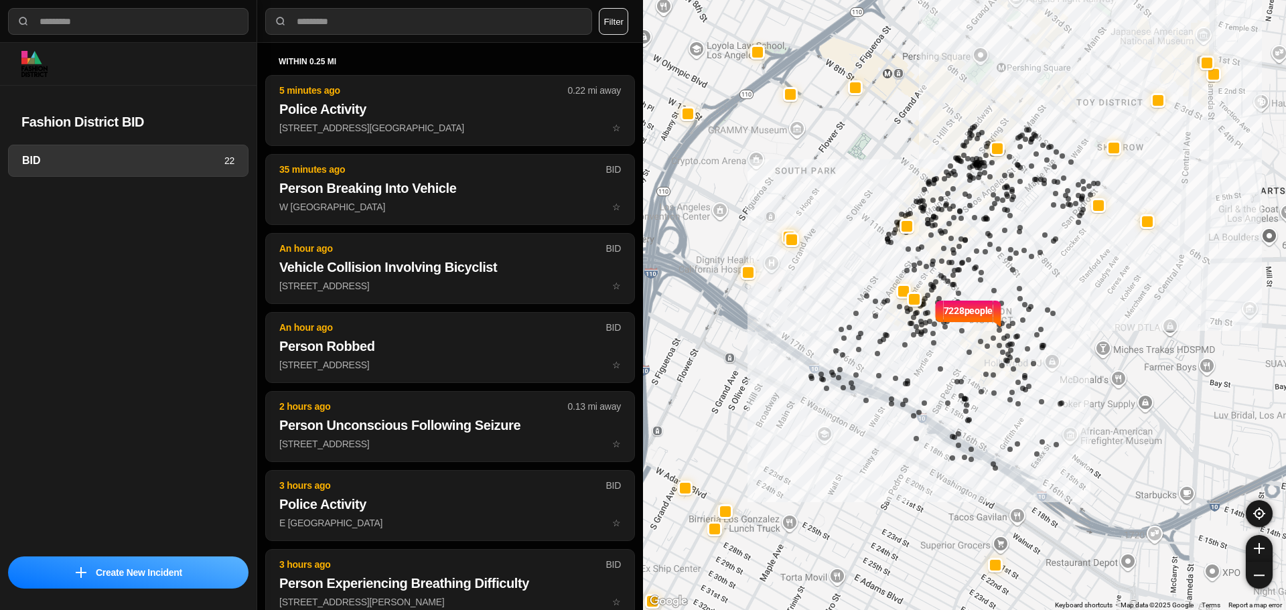
select select "*"
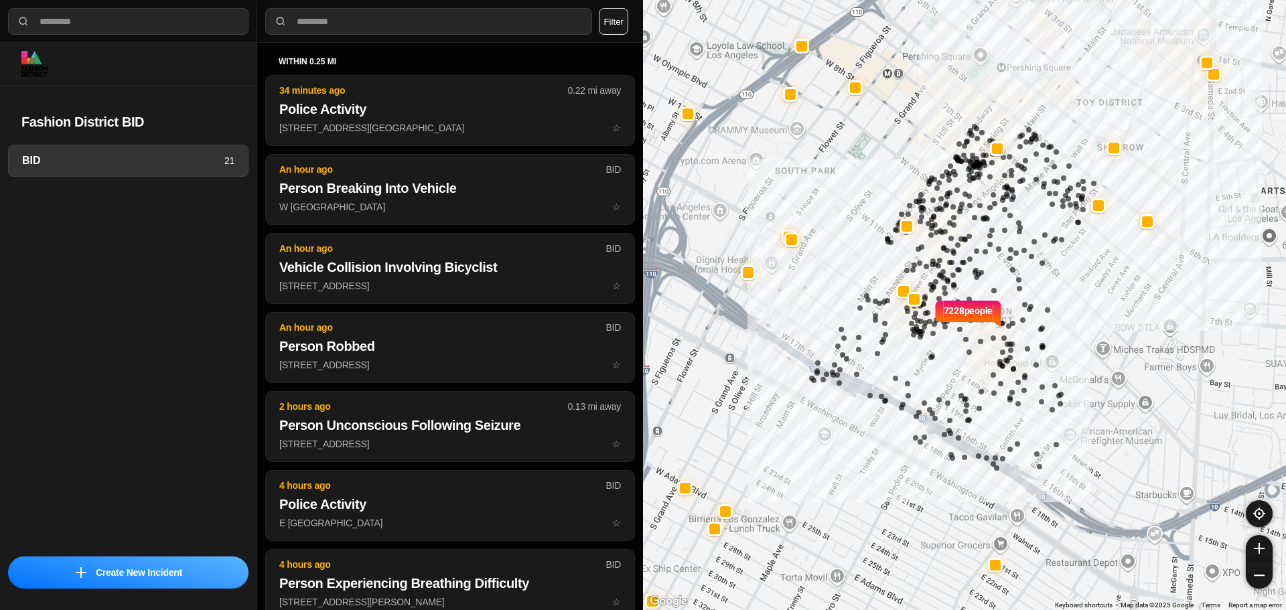
select select "*"
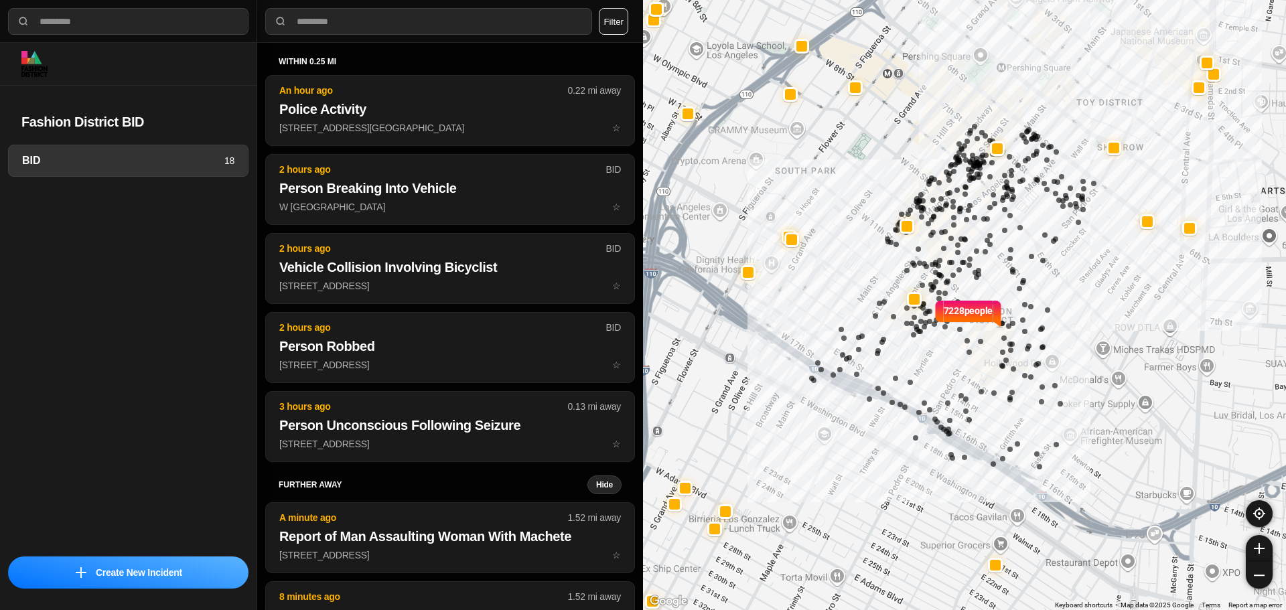
select select "*"
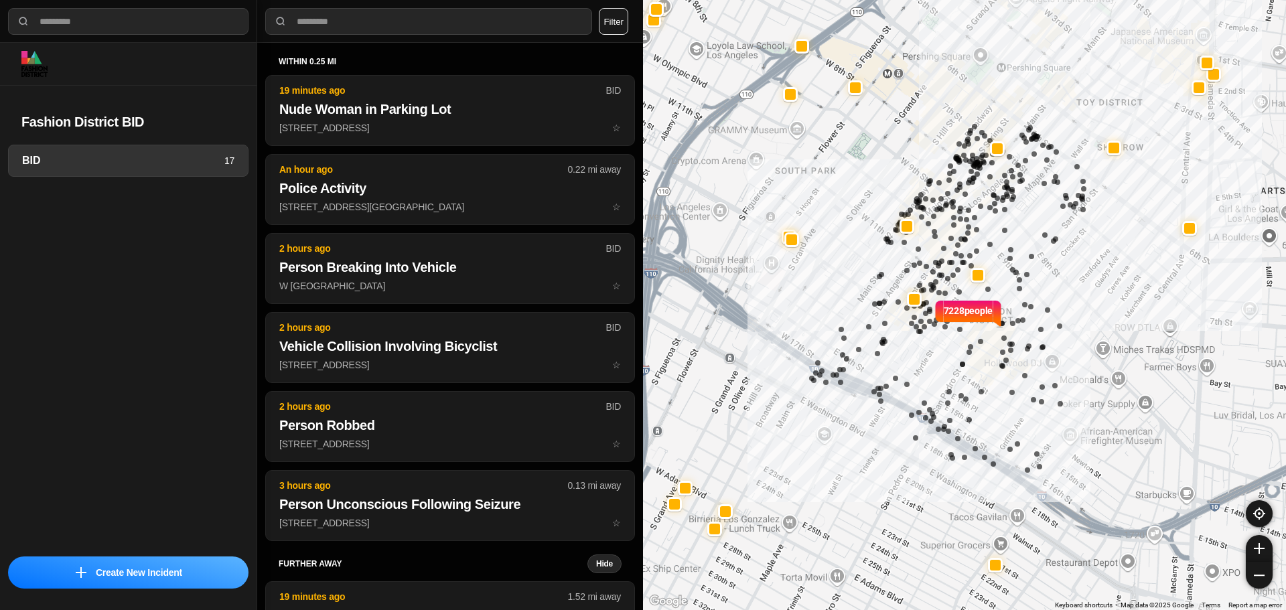
select select "*"
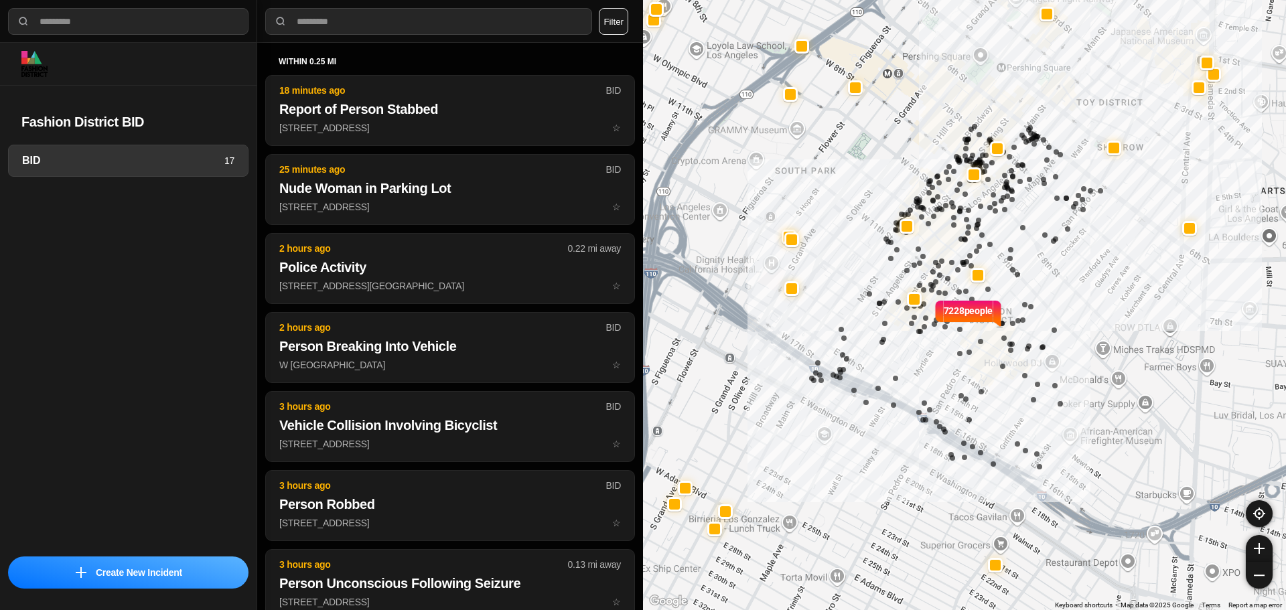
select select "*"
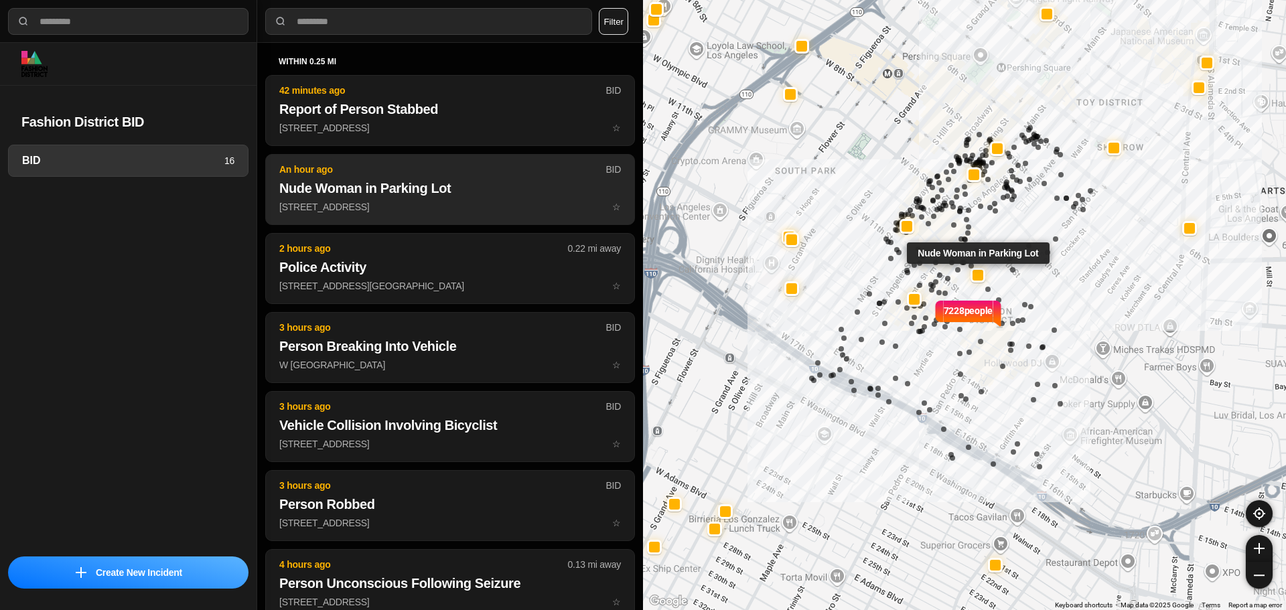
click at [392, 182] on h2 "Nude Woman in Parking Lot" at bounding box center [450, 188] width 342 height 19
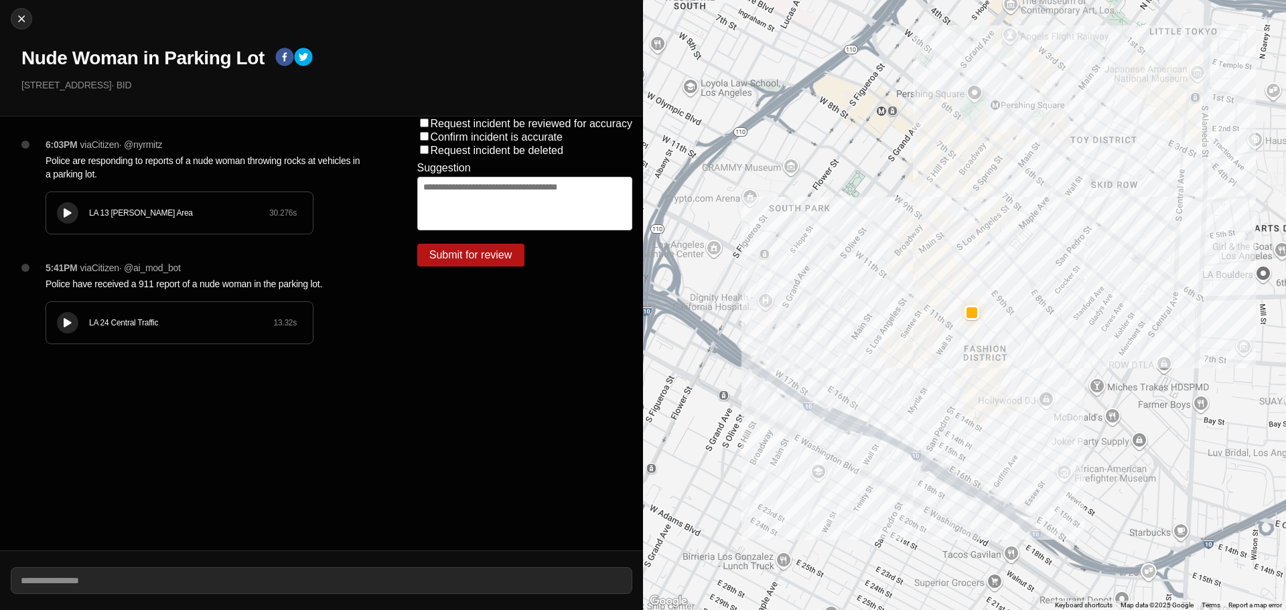
click at [92, 204] on div "LA 13 Newton Area 30.276 s" at bounding box center [179, 213] width 267 height 42
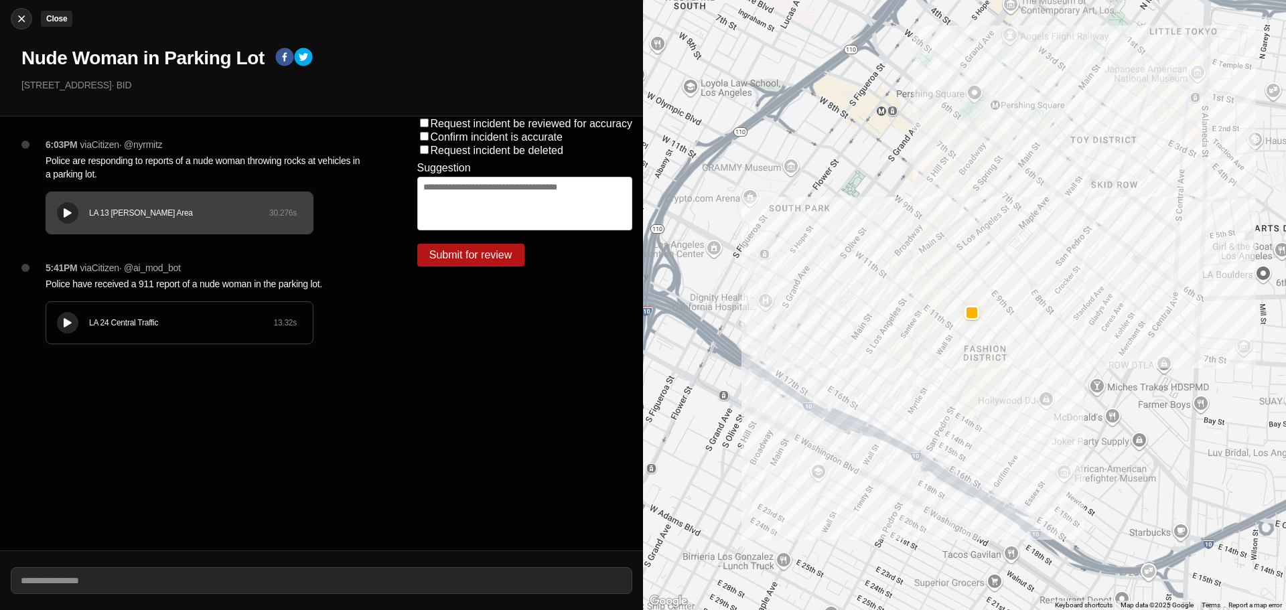
click at [17, 22] on img at bounding box center [21, 18] width 13 height 13
select select "*"
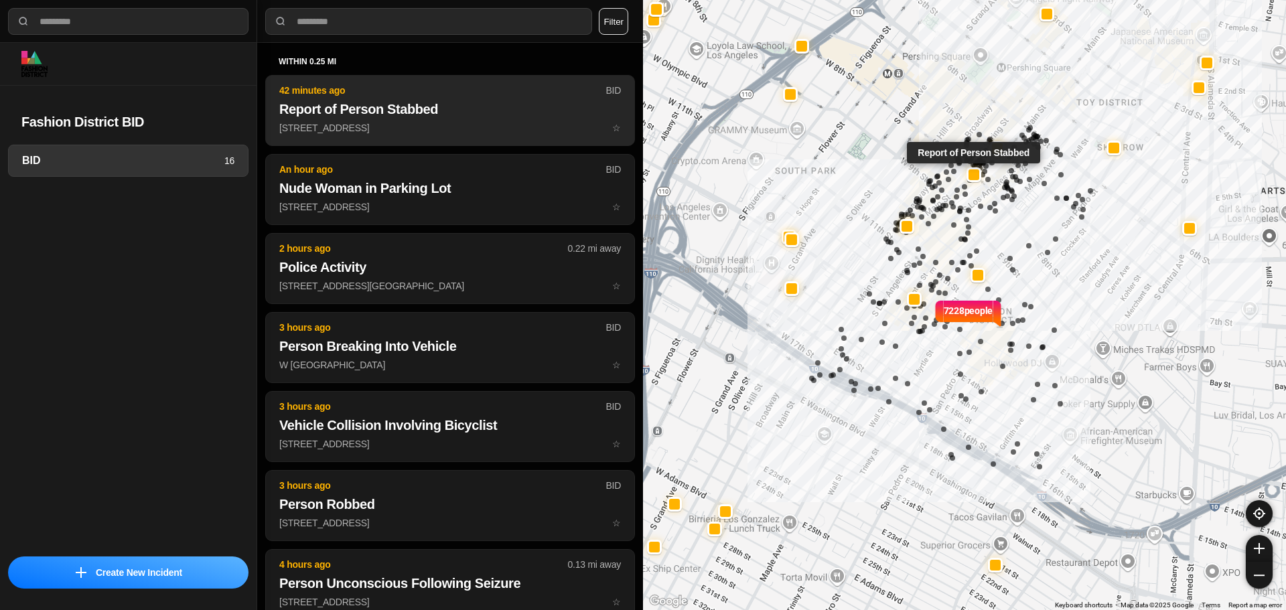
click at [348, 135] on button "42 minutes ago BID Report of Person Stabbed 122 W 8th St ☆" at bounding box center [450, 110] width 370 height 71
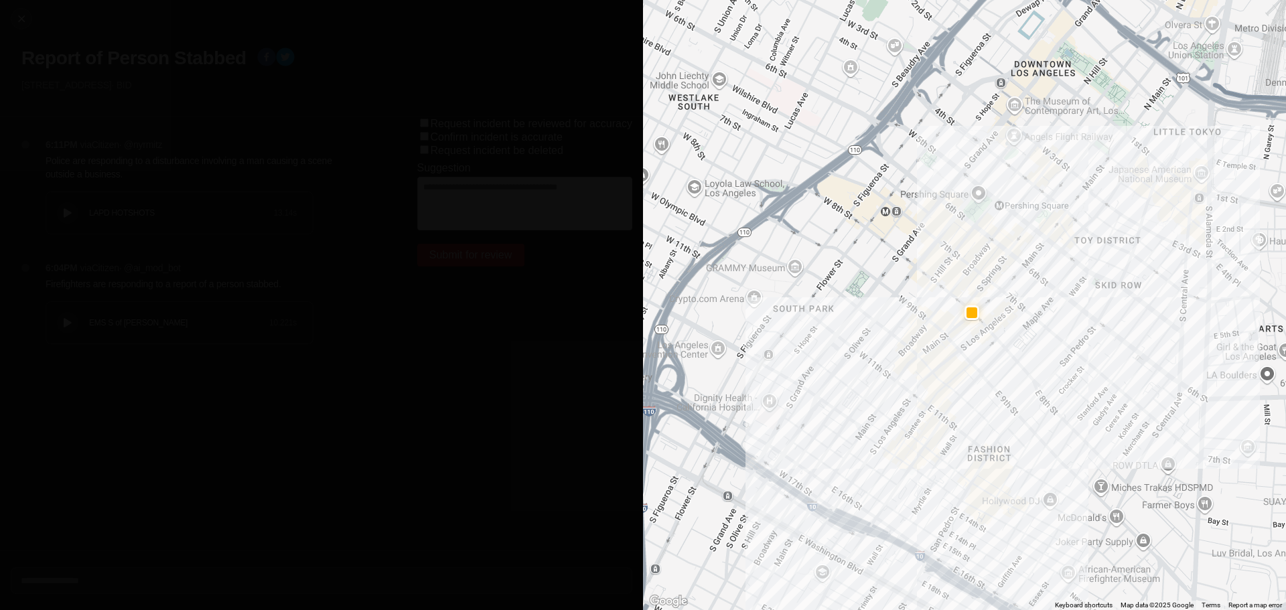
click at [149, 233] on div "LAPD HOTSHOTS 13.14 s" at bounding box center [179, 213] width 267 height 42
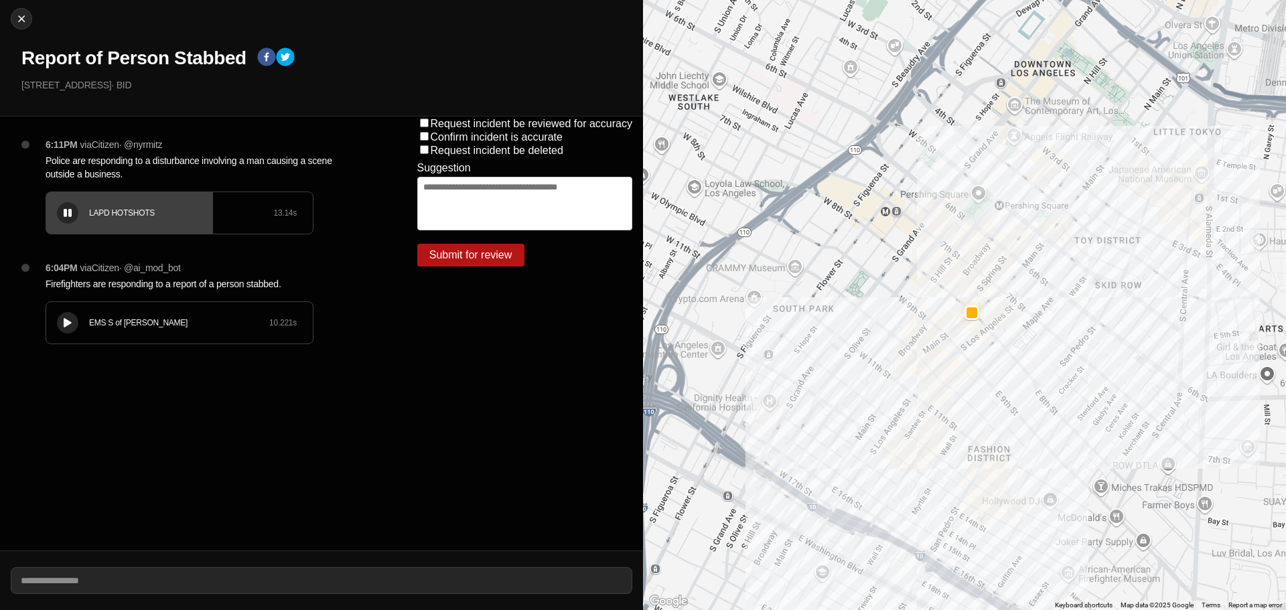
click at [84, 217] on div "LAPD HOTSHOTS 13.14 s" at bounding box center [179, 213] width 267 height 42
click at [64, 207] on button at bounding box center [67, 212] width 21 height 21
click at [28, 10] on button "Close" at bounding box center [21, 18] width 21 height 21
select select "*"
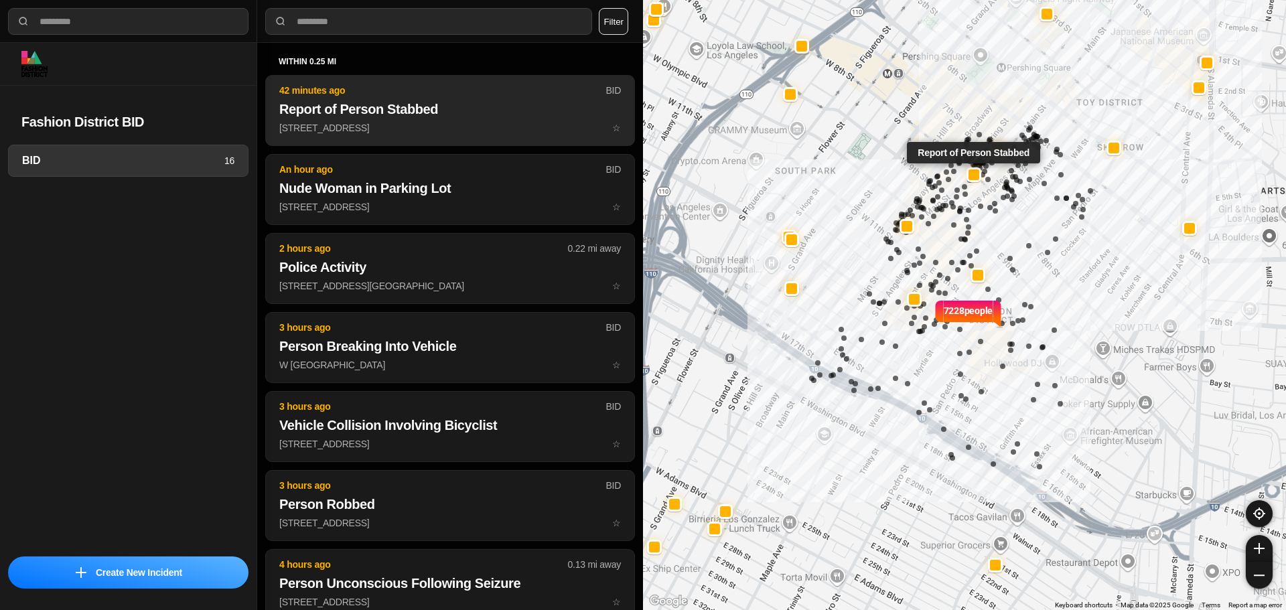
click at [329, 105] on h2 "Report of Person Stabbed" at bounding box center [450, 109] width 342 height 19
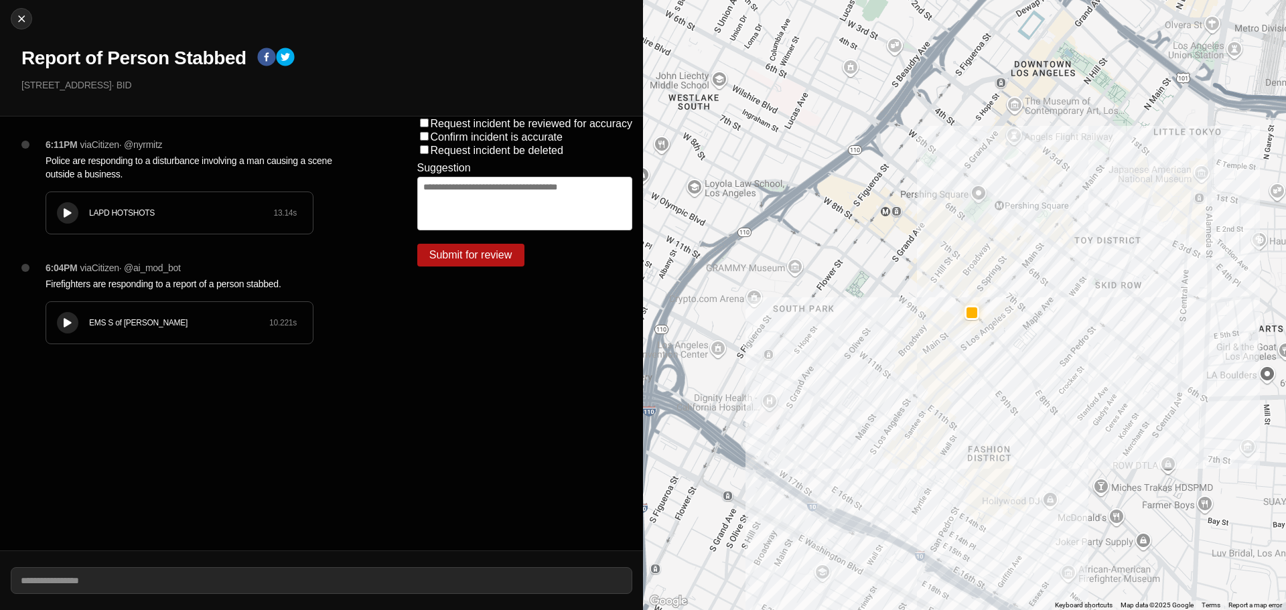
click at [143, 340] on div "EMS S of Mulholland 10.221 s" at bounding box center [179, 323] width 267 height 42
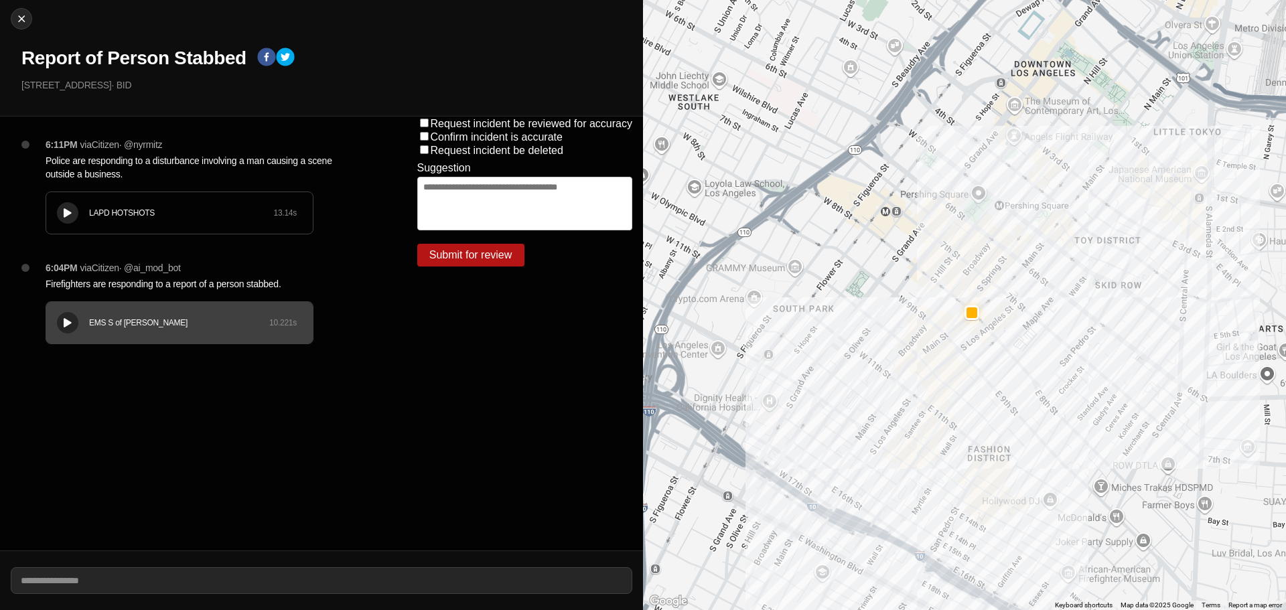
click at [93, 216] on div "LAPD HOTSHOTS" at bounding box center [181, 213] width 184 height 11
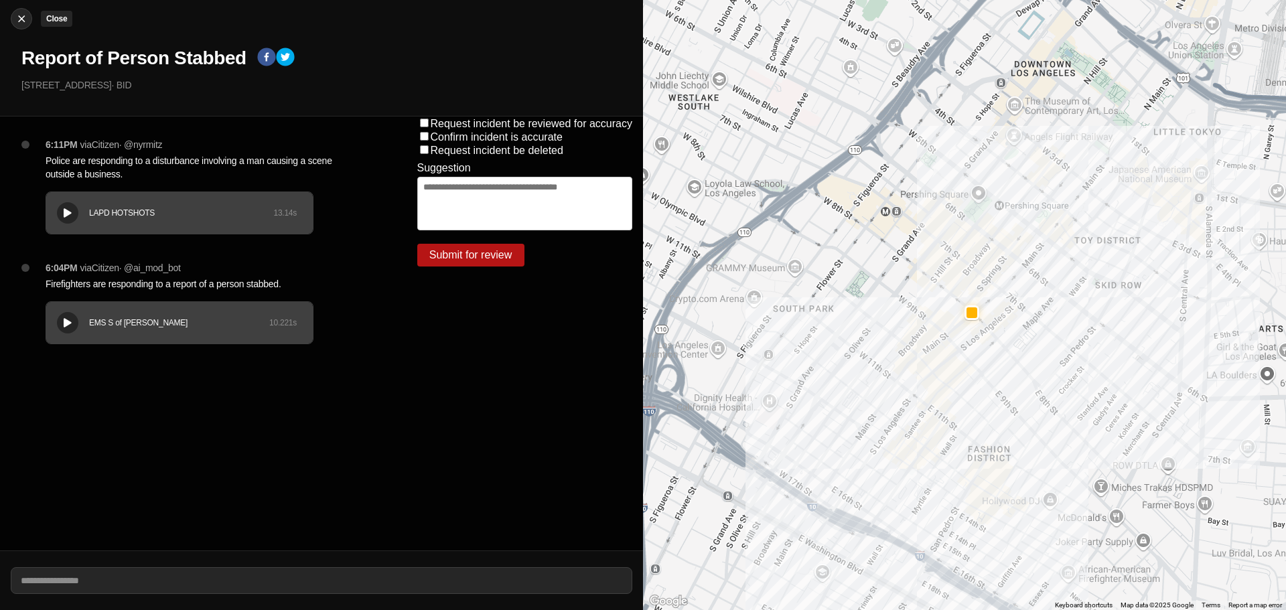
click at [18, 21] on img at bounding box center [21, 18] width 13 height 13
select select "*"
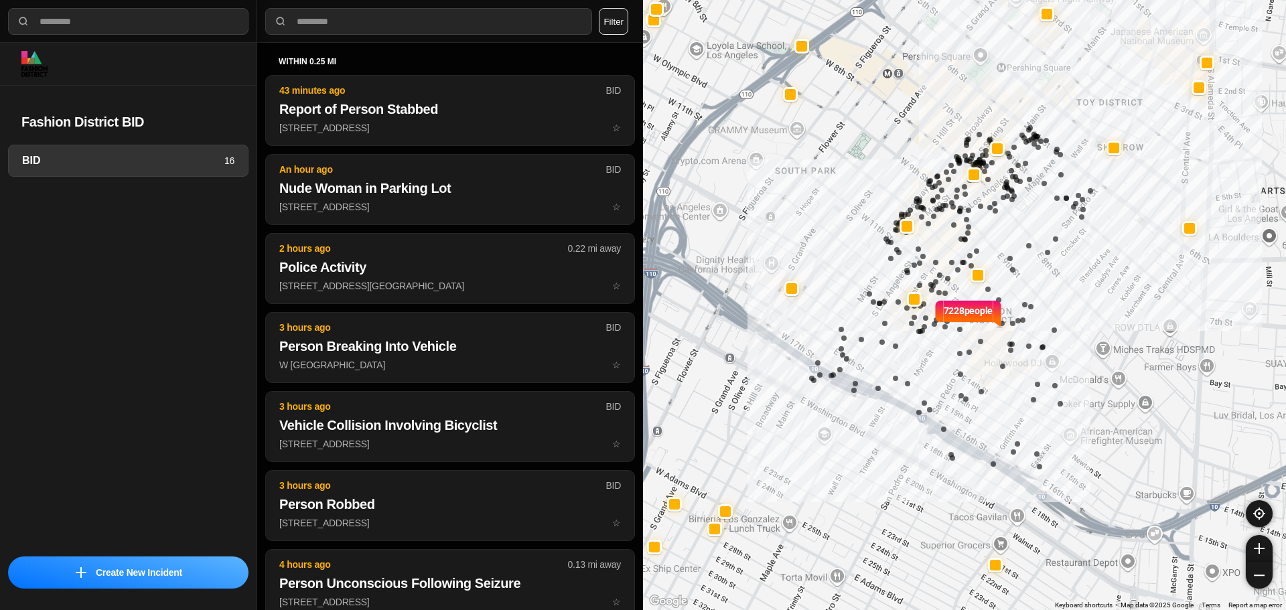
select select "*"
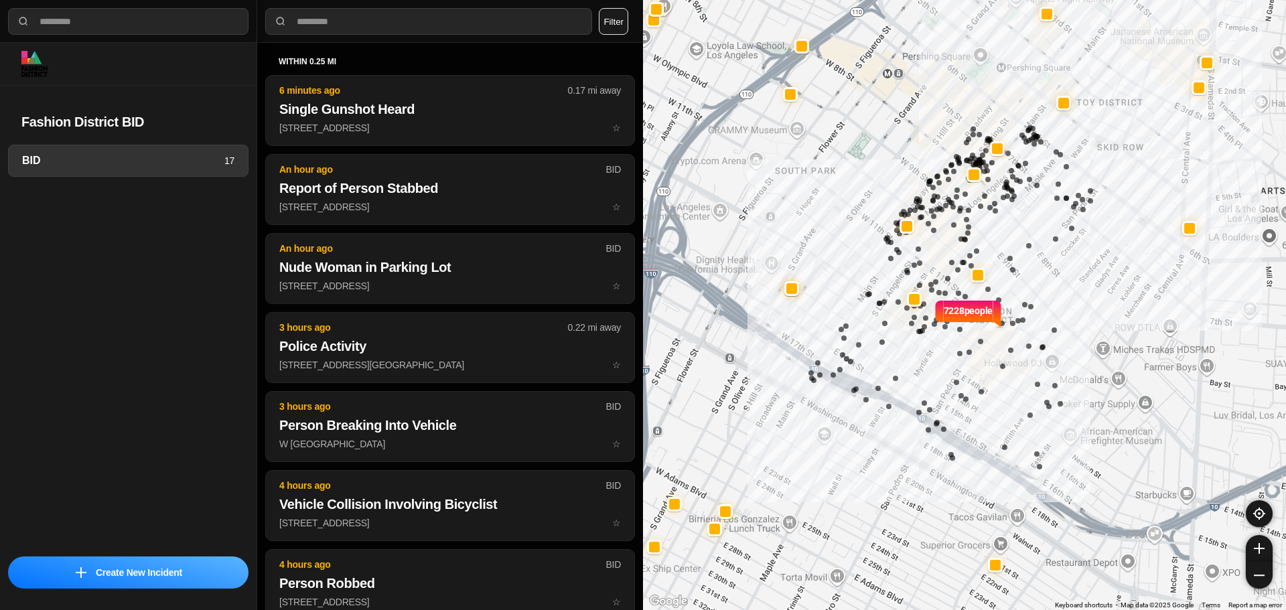
select select "*"
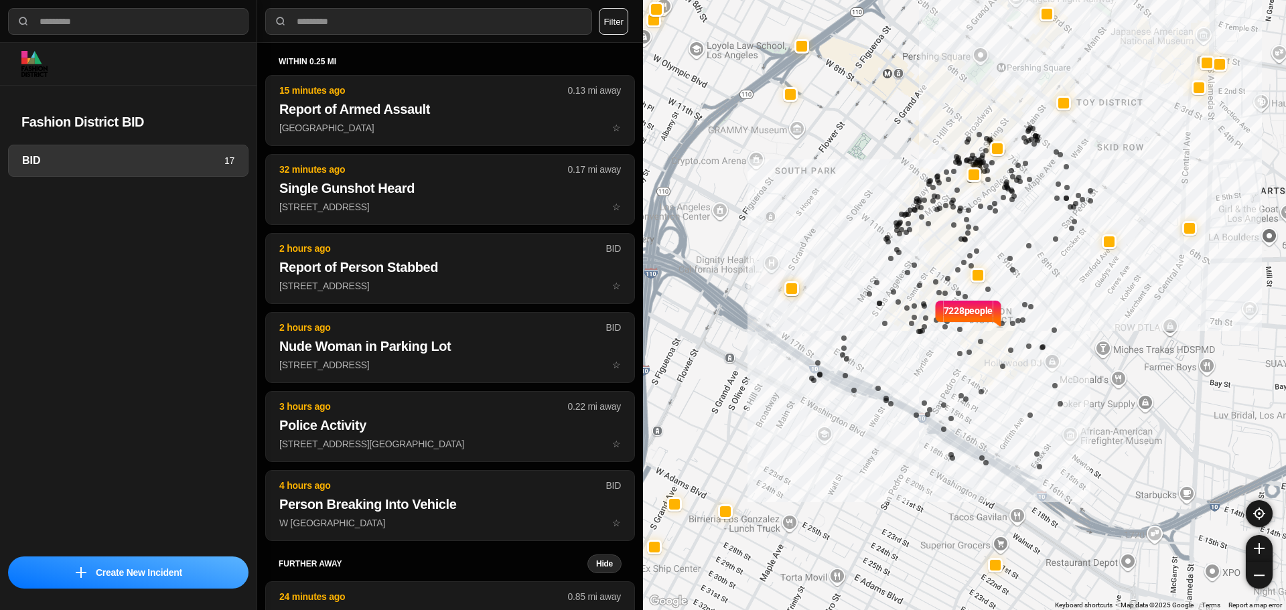
select select "*"
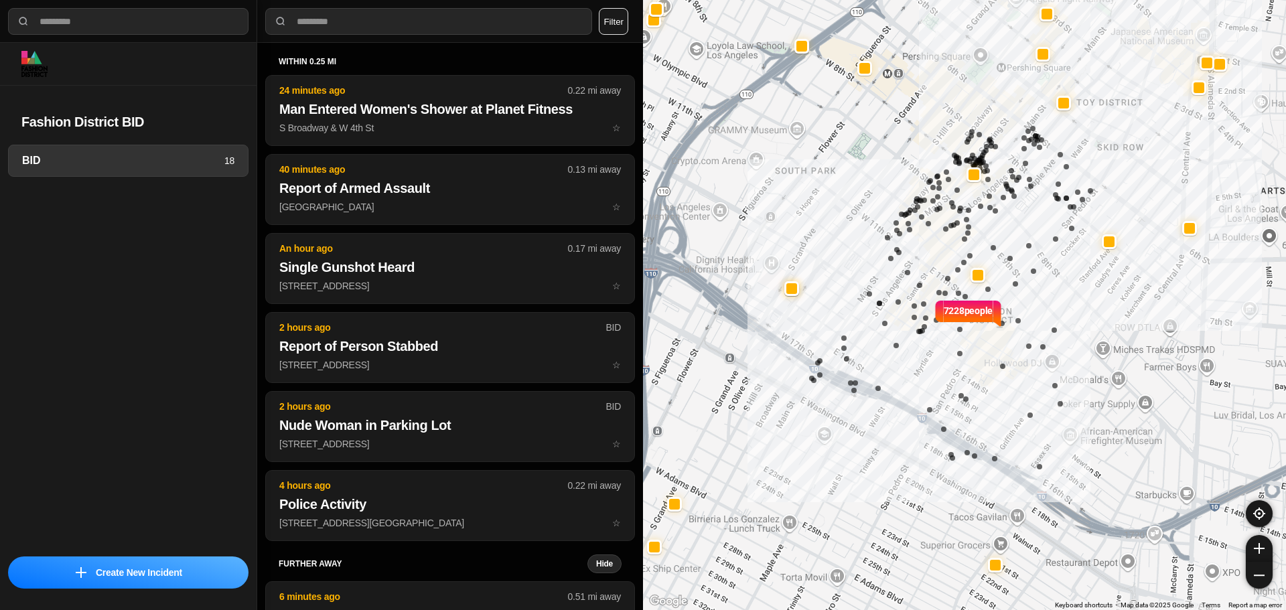
select select "*"
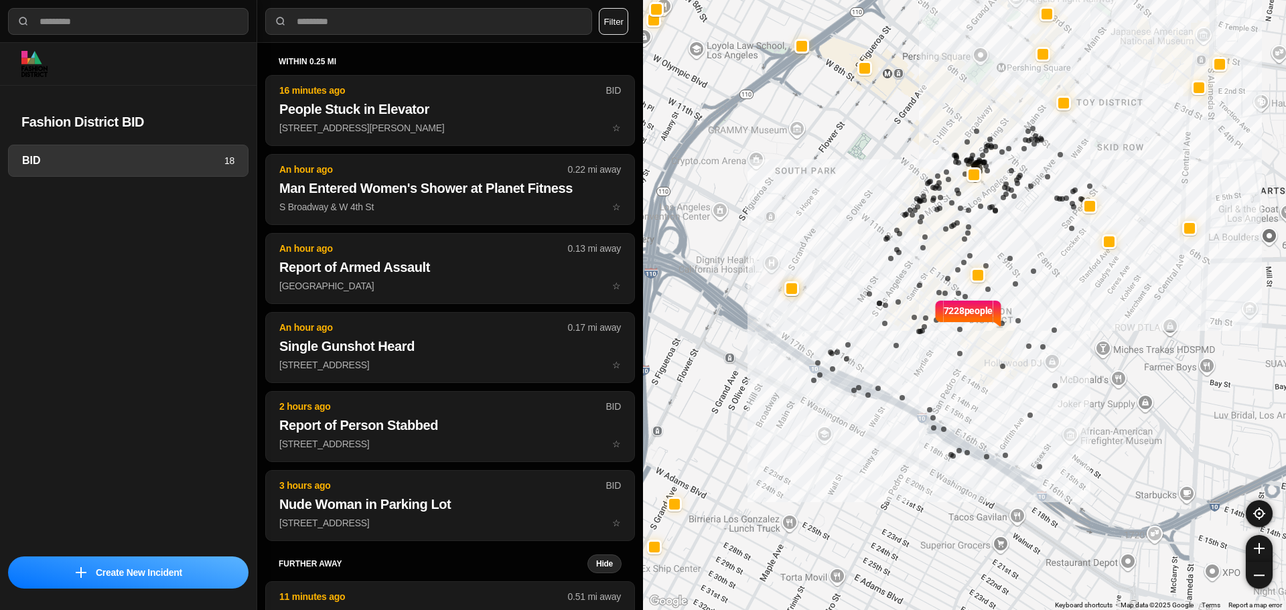
select select "*"
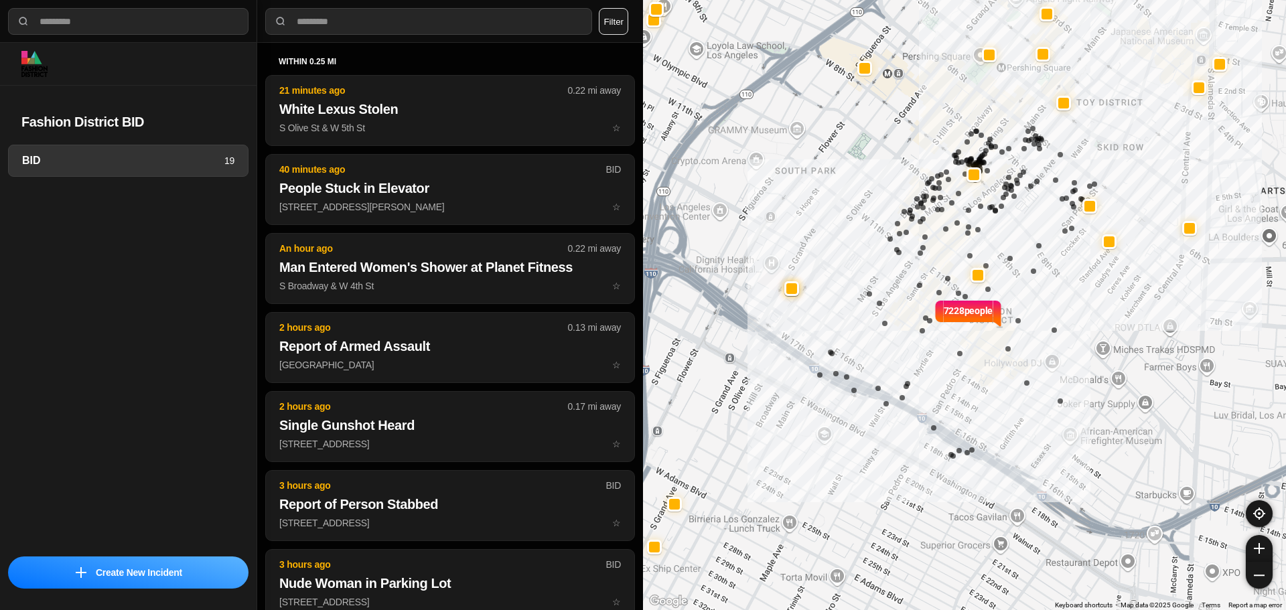
select select "*"
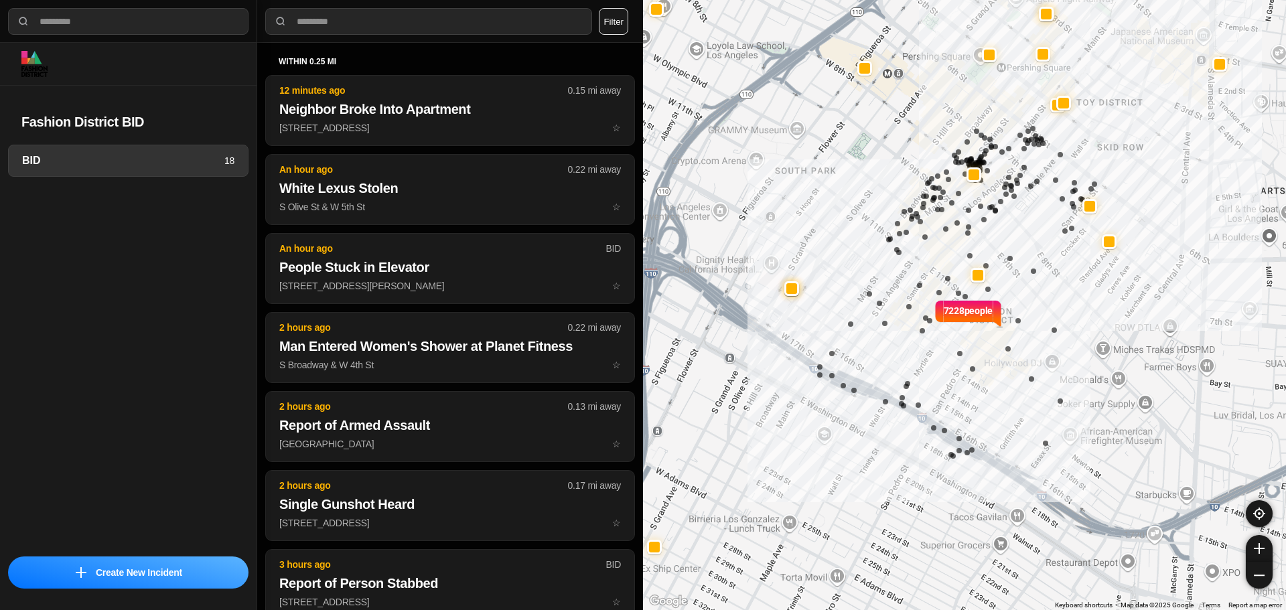
select select "*"
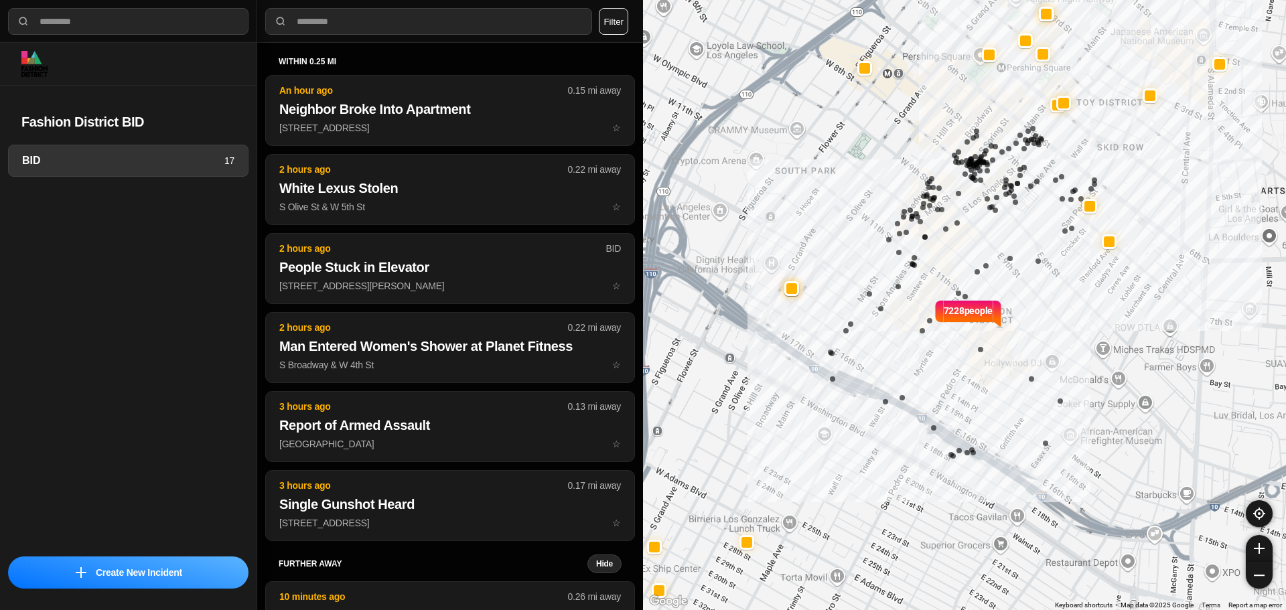
select select "*"
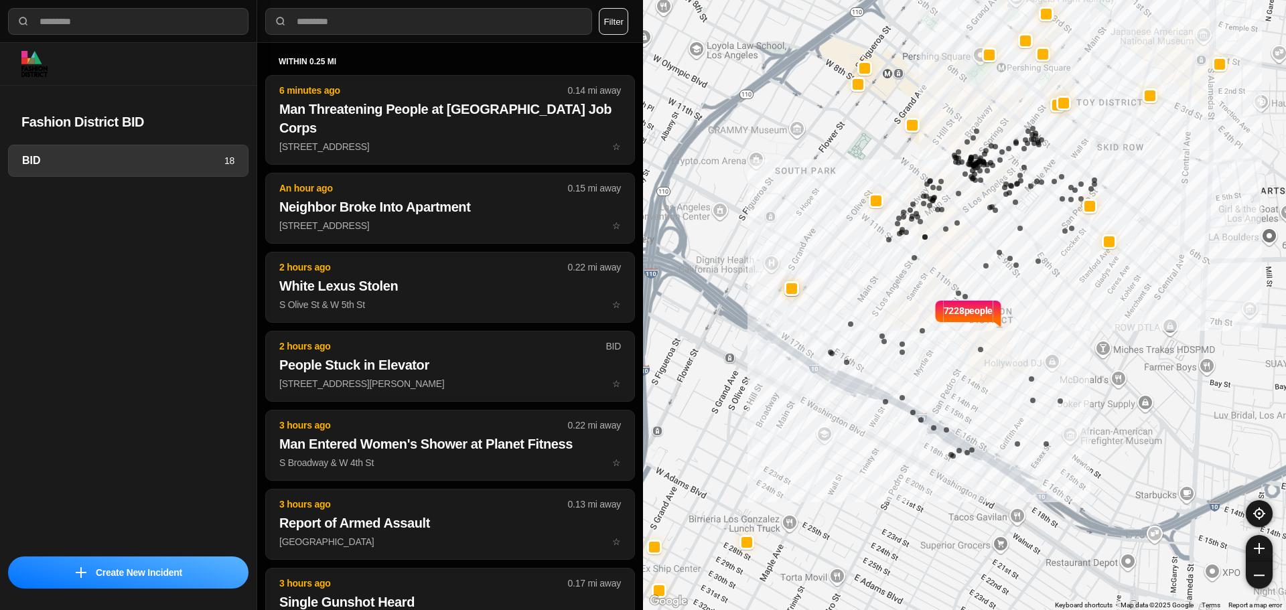
select select "*"
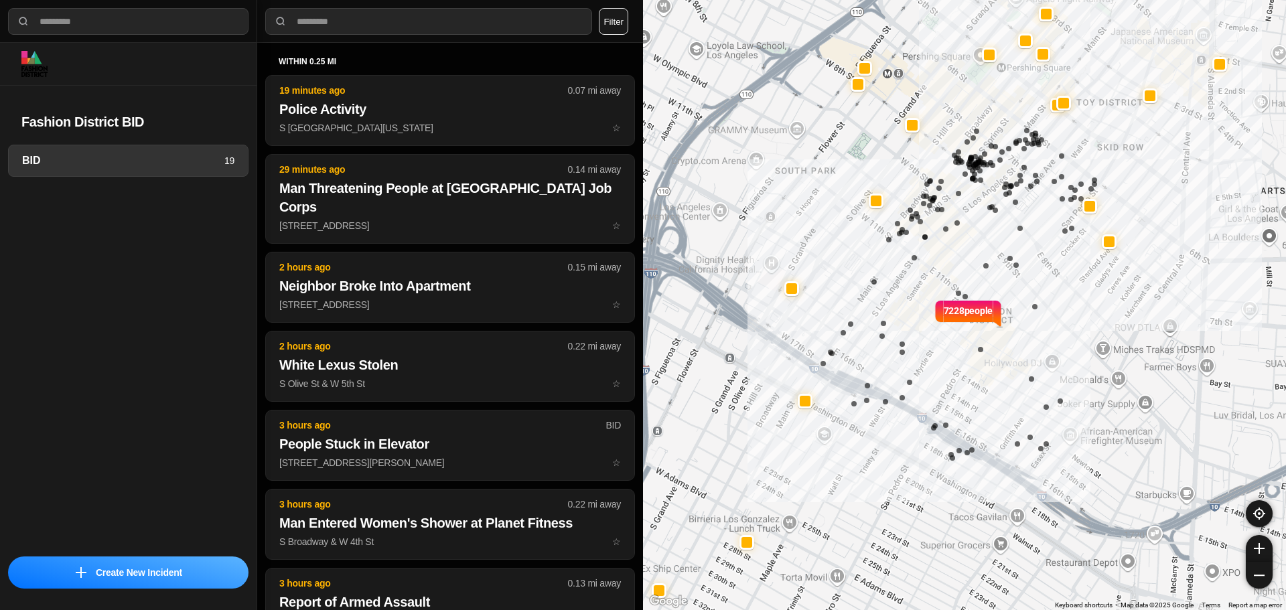
select select "*"
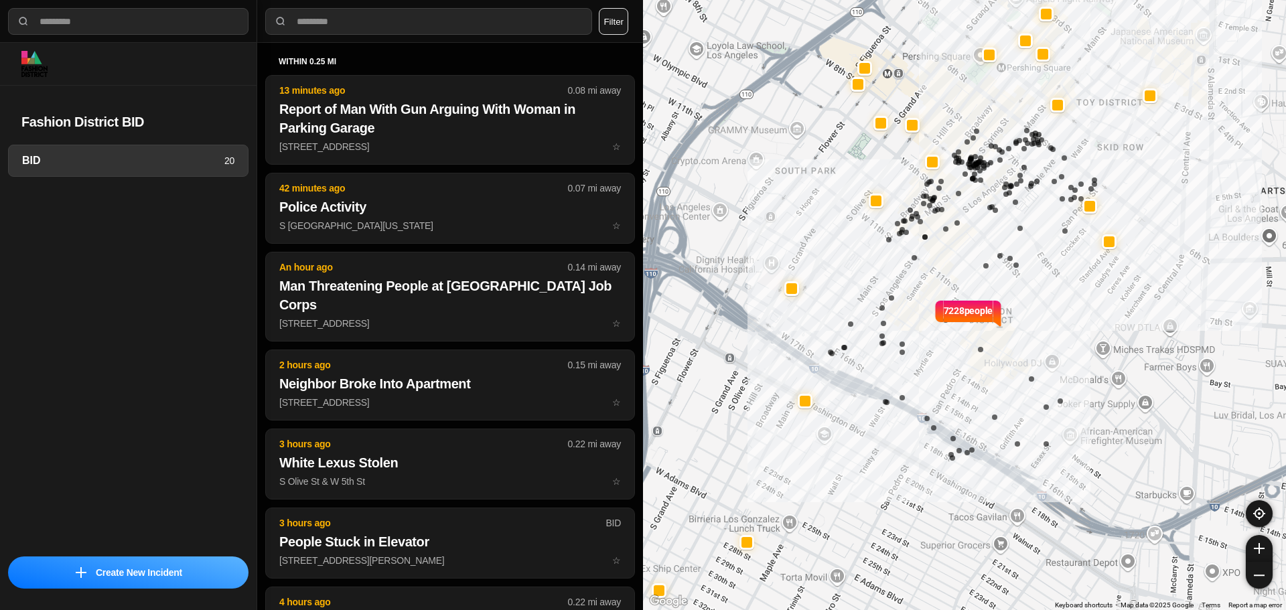
select select "*"
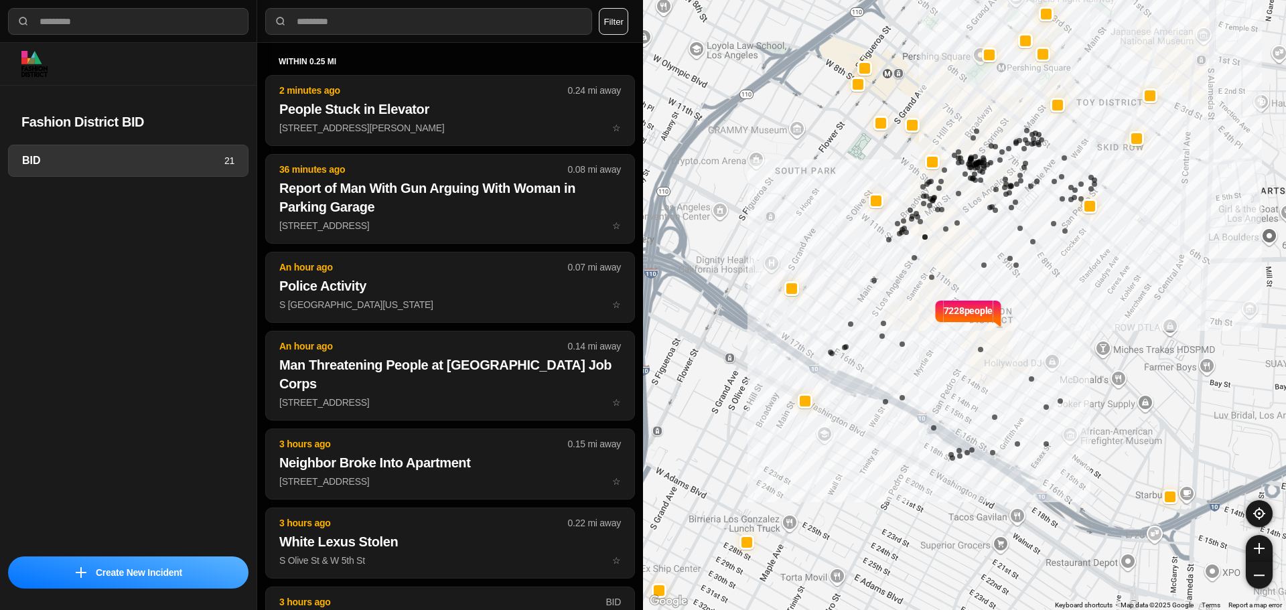
select select "*"
